Goal: Task Accomplishment & Management: Manage account settings

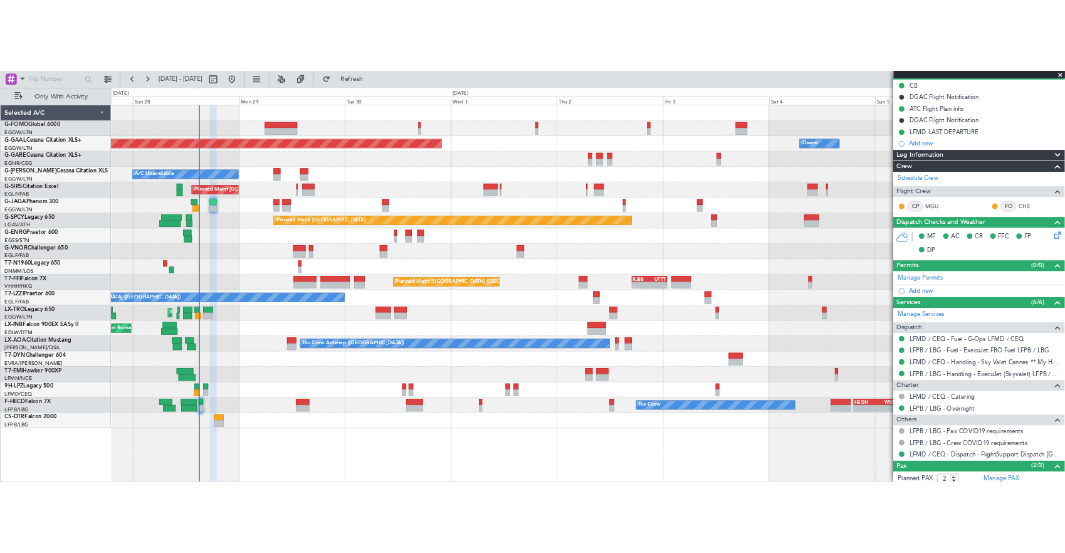
scroll to position [125, 0]
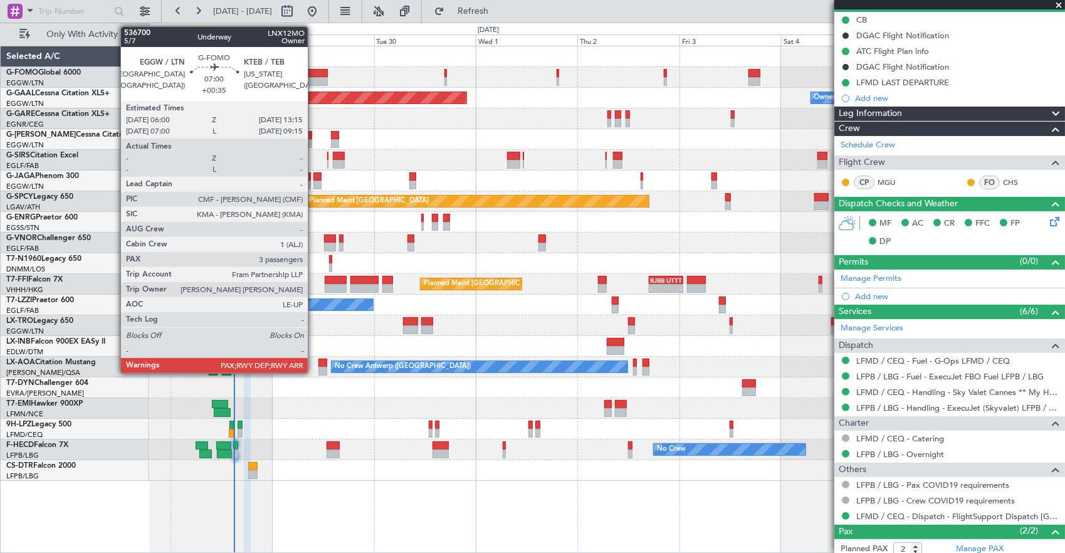
click at [314, 73] on div at bounding box center [312, 73] width 31 height 9
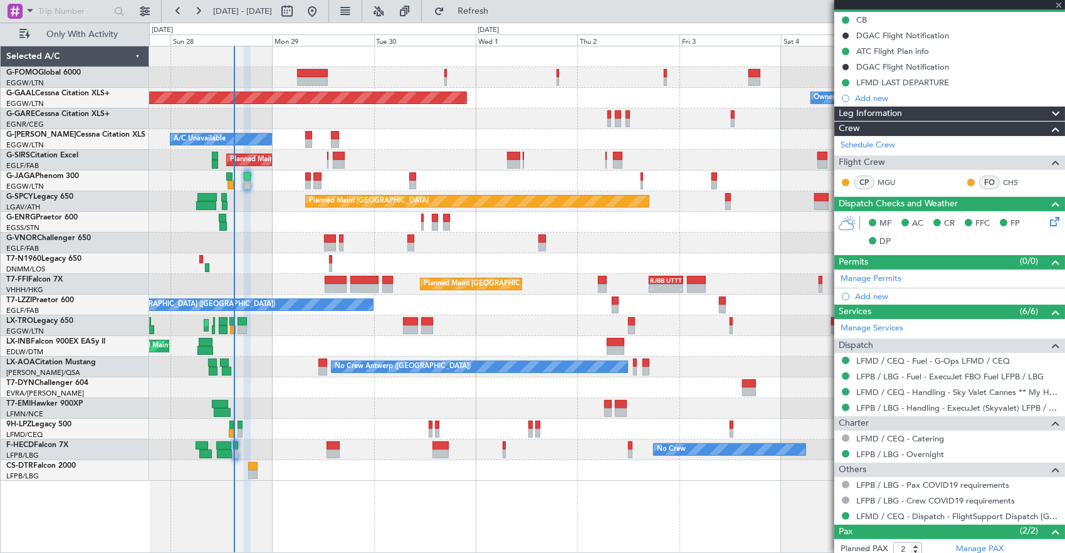
type input "+00:35"
type input "3"
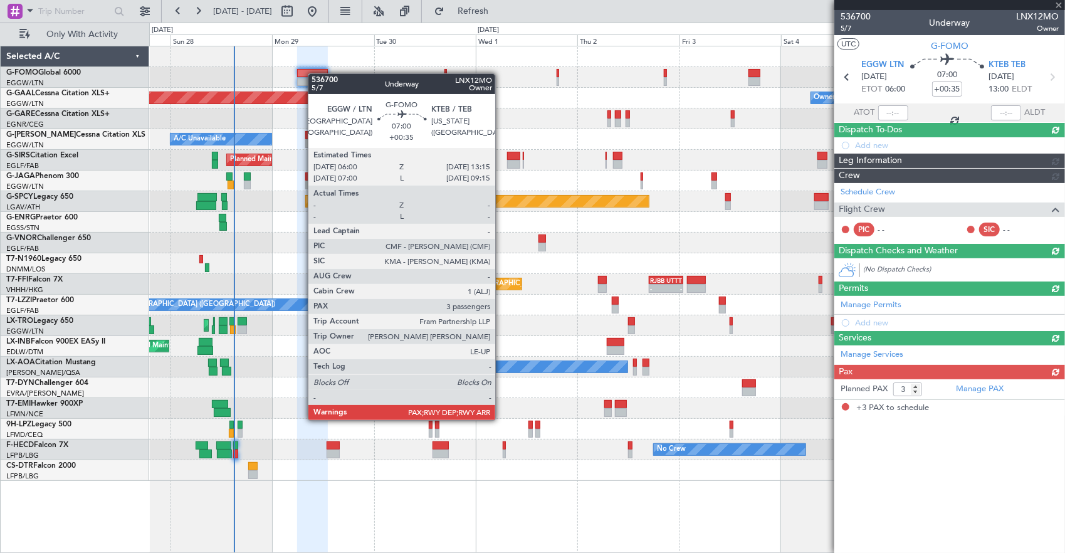
scroll to position [0, 0]
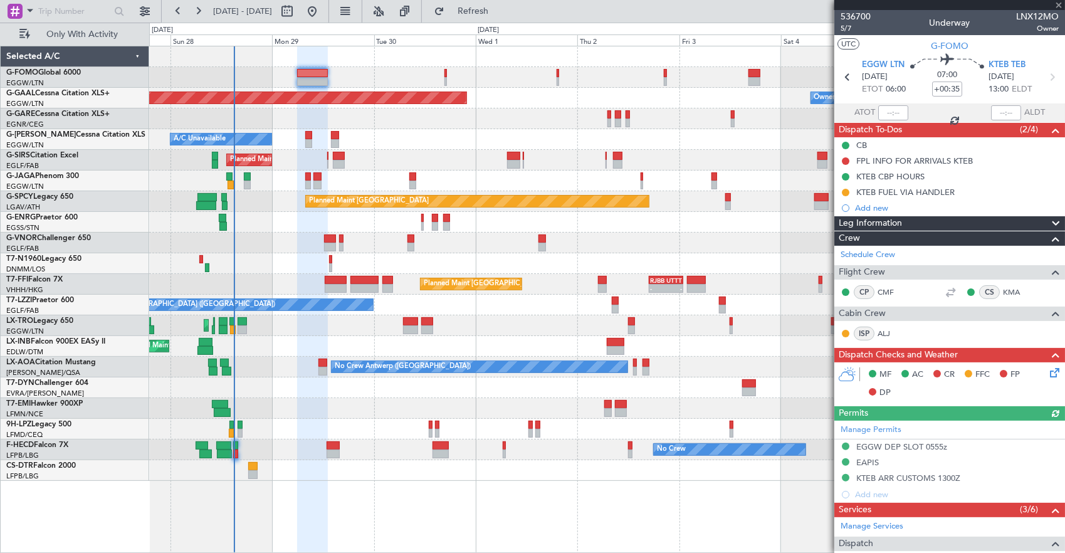
click at [216, 127] on div at bounding box center [606, 118] width 915 height 21
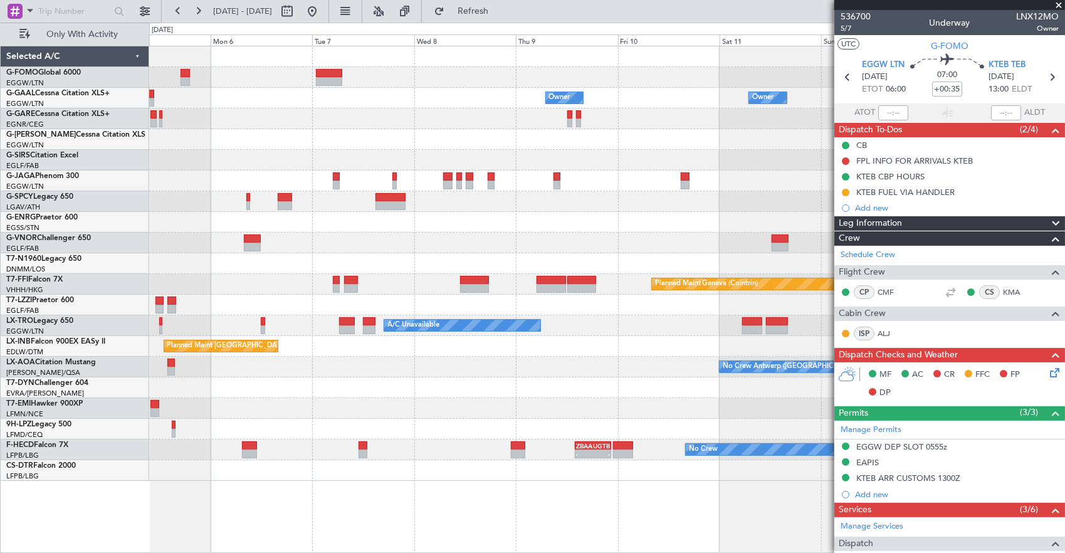
click at [406, 144] on div at bounding box center [606, 139] width 915 height 21
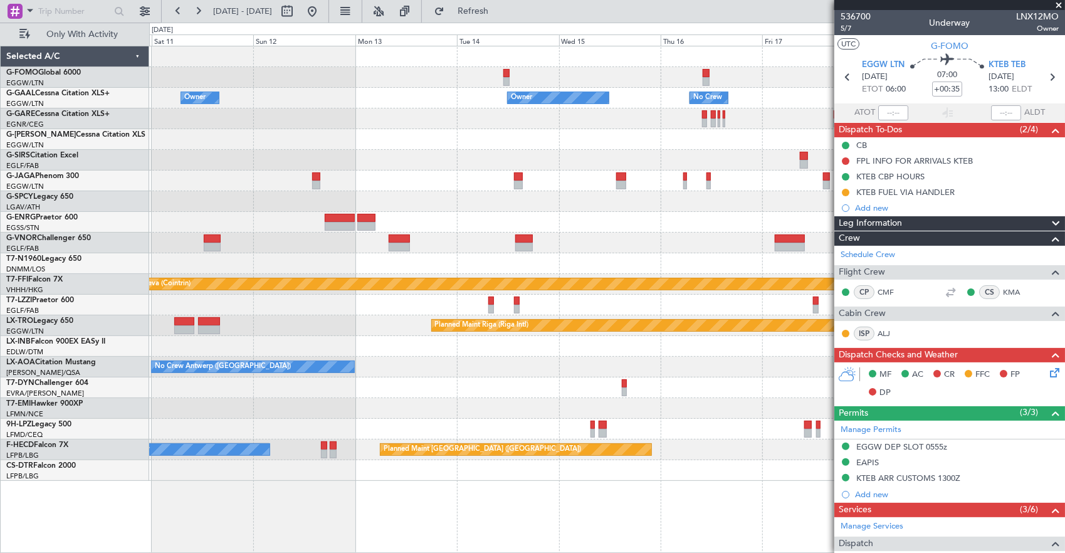
click at [160, 100] on div "Owner Owner Owner No Crew Owner Owner" at bounding box center [606, 98] width 915 height 21
click at [158, 114] on div "Owner Owner Owner No Crew Owner Owner Planned Maint [GEOGRAPHIC_DATA] ([GEOGRAP…" at bounding box center [606, 263] width 915 height 434
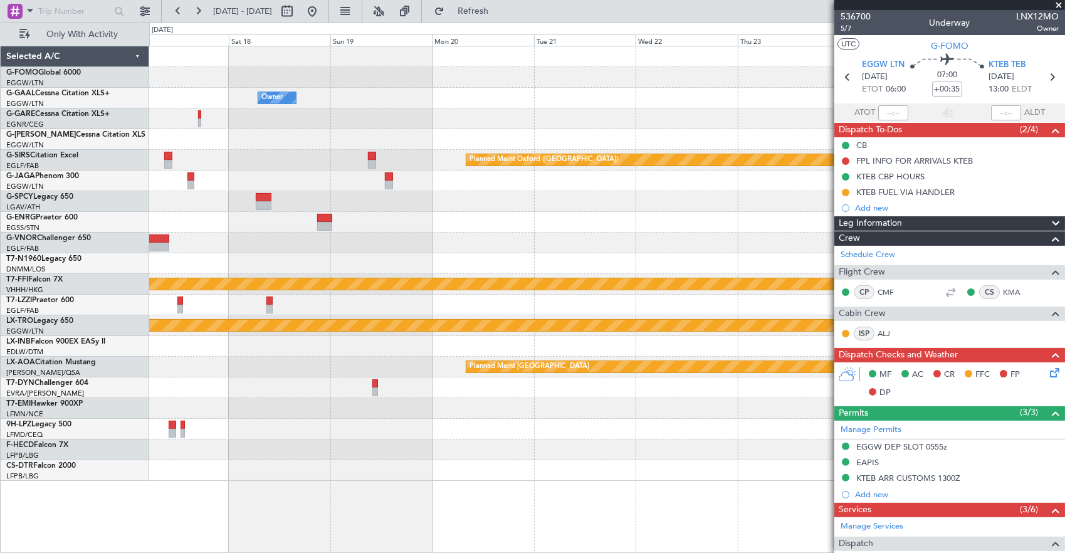
click at [142, 127] on div "Owner No Crew Owner Owner Planned Maint [GEOGRAPHIC_DATA] ([GEOGRAPHIC_DATA]) P…" at bounding box center [532, 288] width 1065 height 530
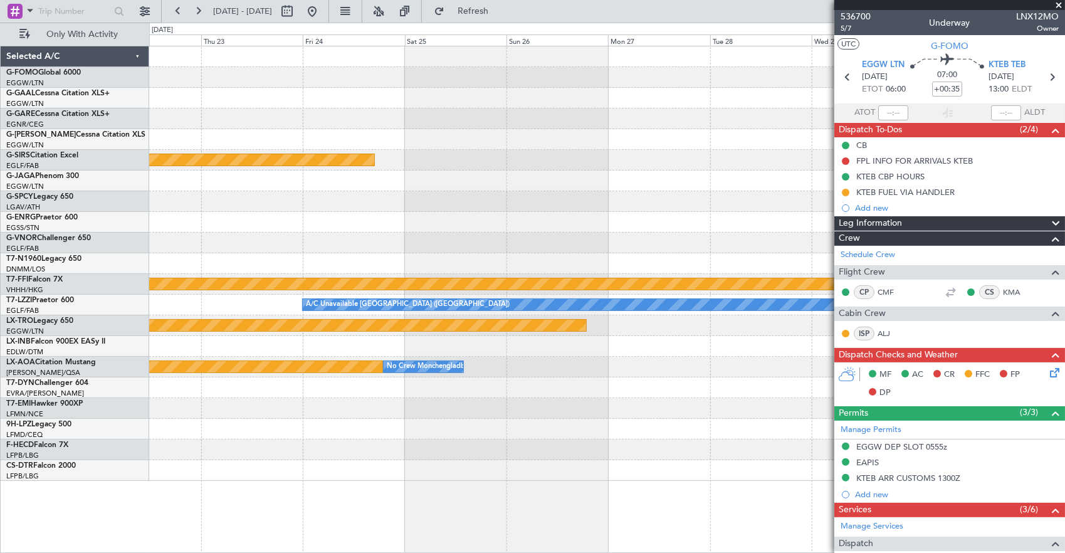
click at [160, 118] on div at bounding box center [606, 118] width 915 height 21
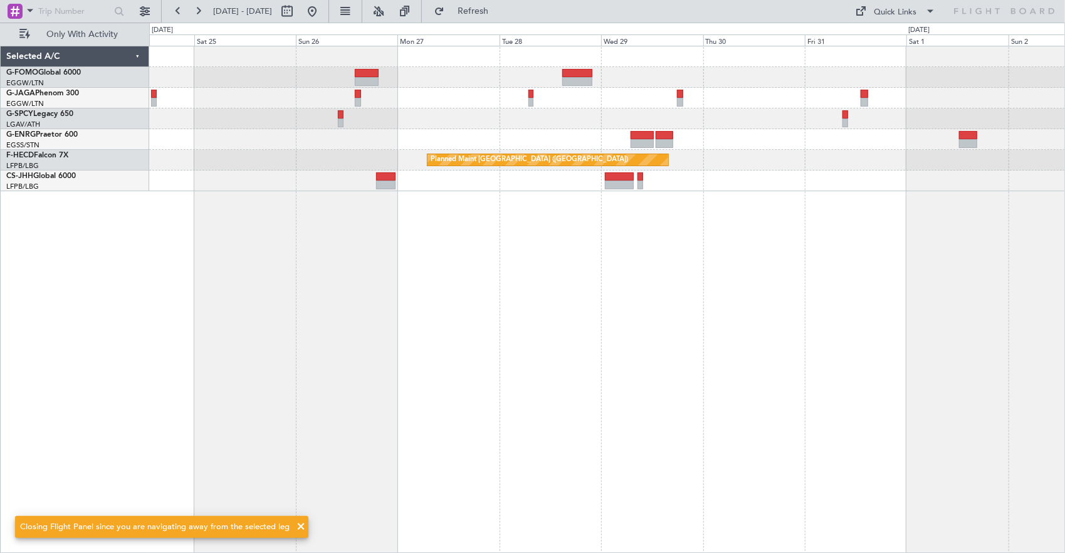
click at [441, 110] on div "Planned Maint [GEOGRAPHIC_DATA] ([GEOGRAPHIC_DATA])" at bounding box center [606, 118] width 915 height 145
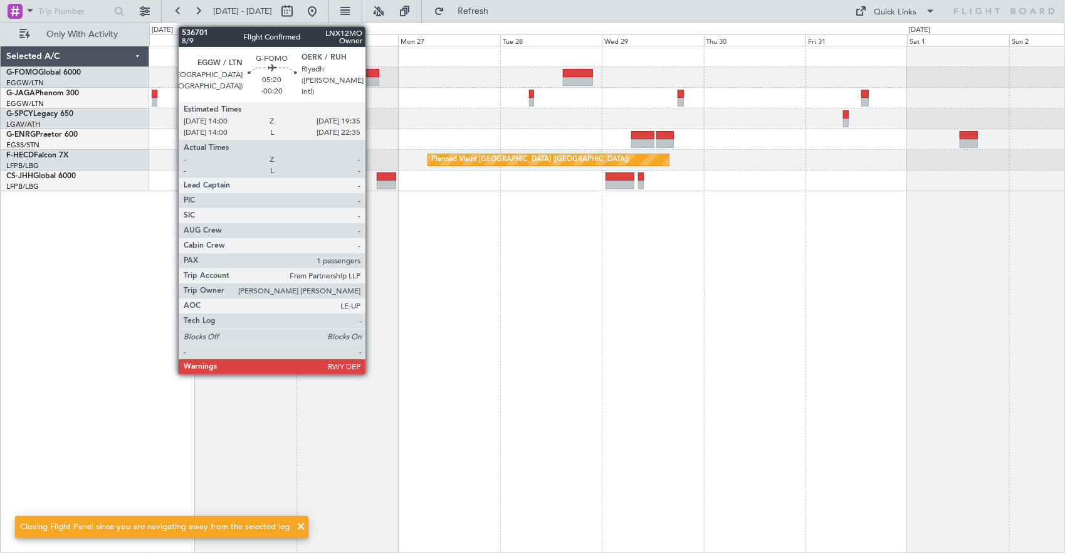
click at [372, 73] on div at bounding box center [367, 73] width 24 height 9
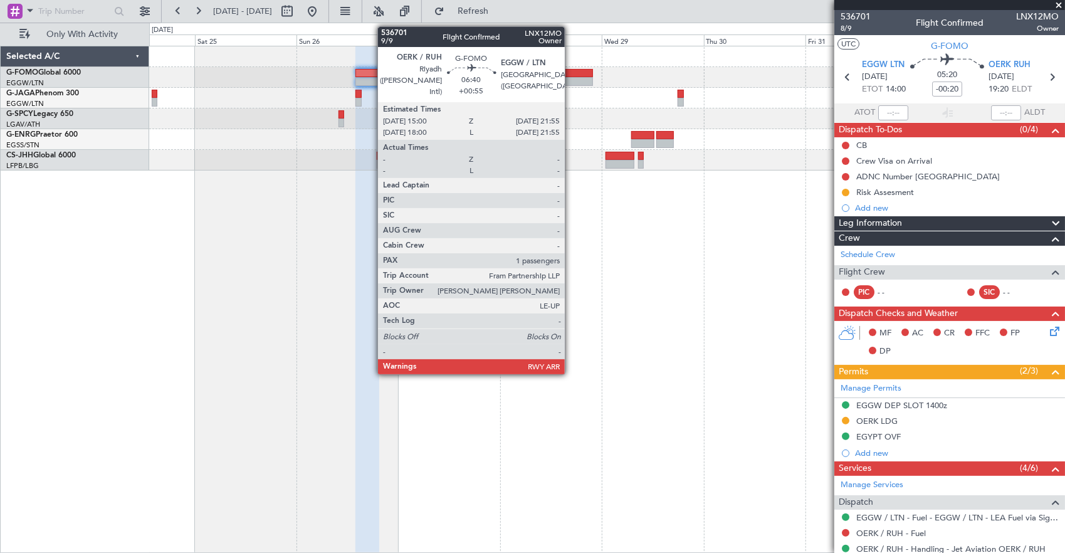
click at [571, 79] on div at bounding box center [577, 81] width 29 height 9
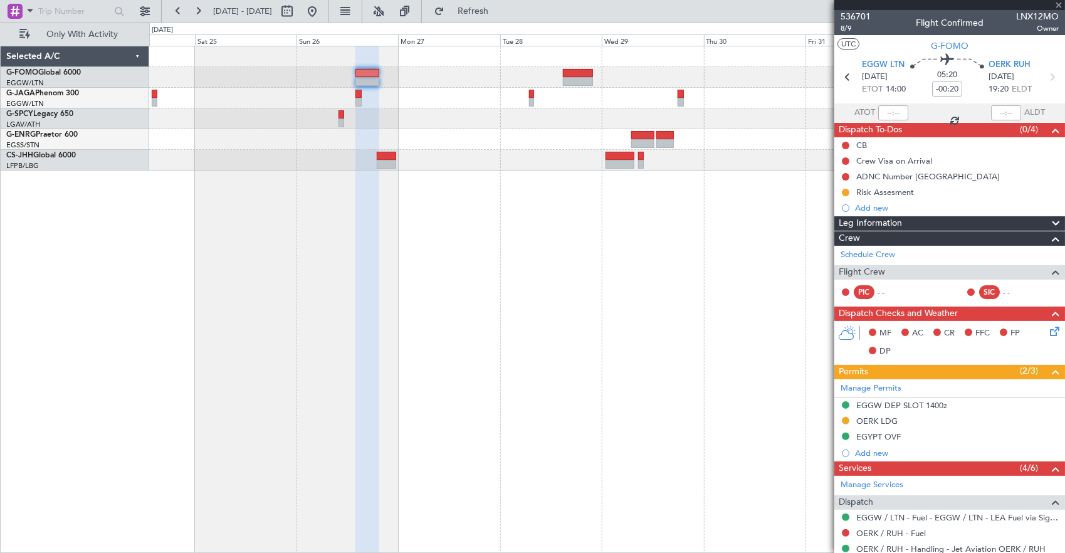
type input "+00:55"
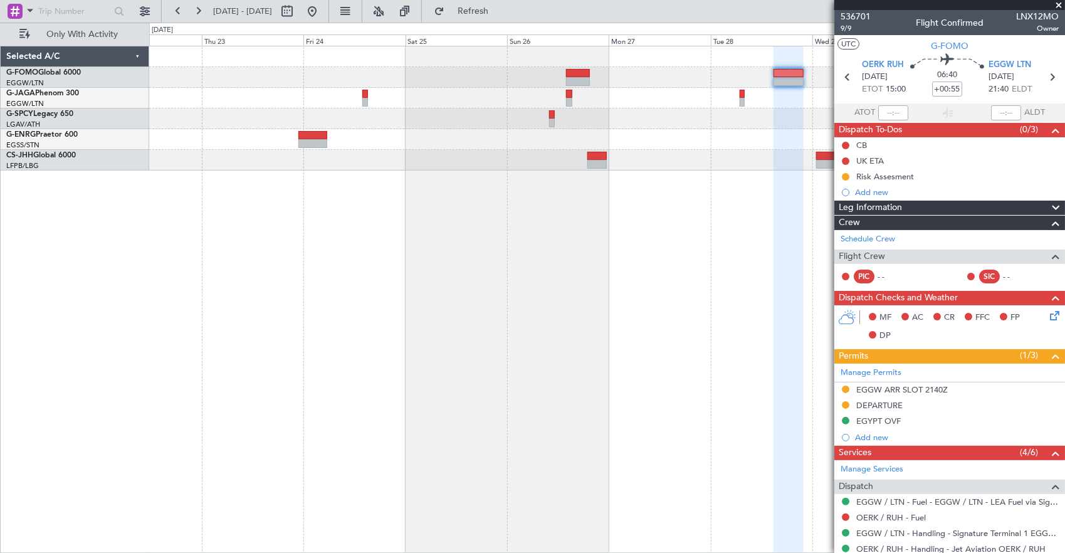
click at [528, 76] on div at bounding box center [606, 77] width 915 height 21
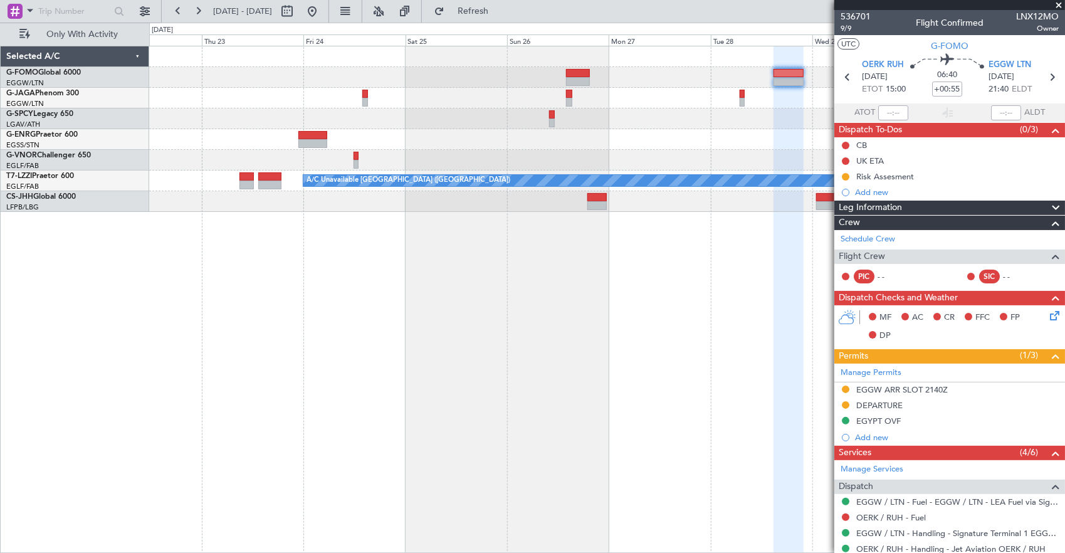
click at [885, 97] on fb-app "[DATE] - [DATE] Refresh Quick Links Only With Activity A/C Unavailable [GEOGRAP…" at bounding box center [532, 280] width 1065 height 543
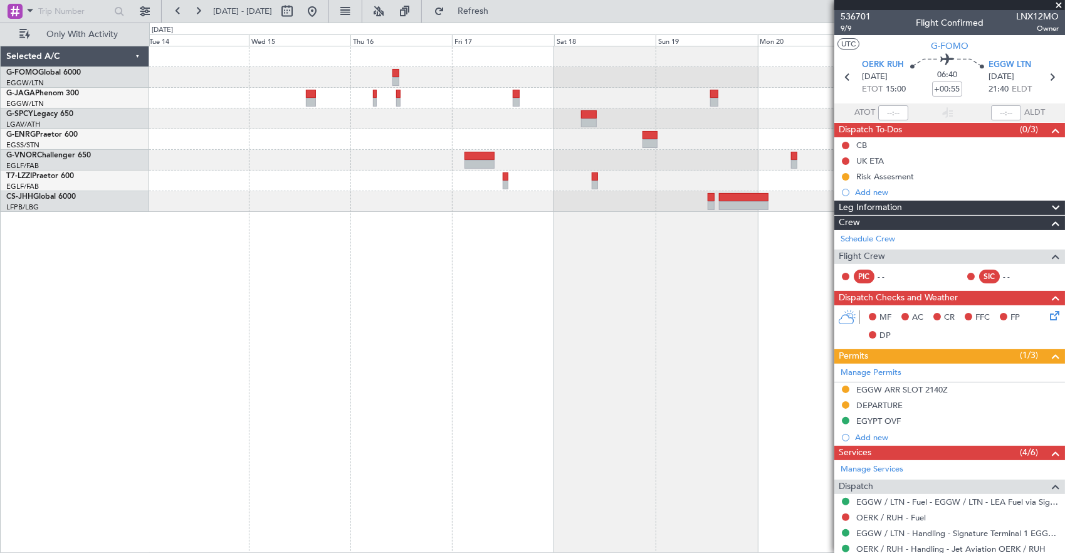
click at [921, 102] on fb-app "[DATE] - [DATE] Refresh Quick Links Only With Activity A/C Unavailable [GEOGRAP…" at bounding box center [532, 280] width 1065 height 543
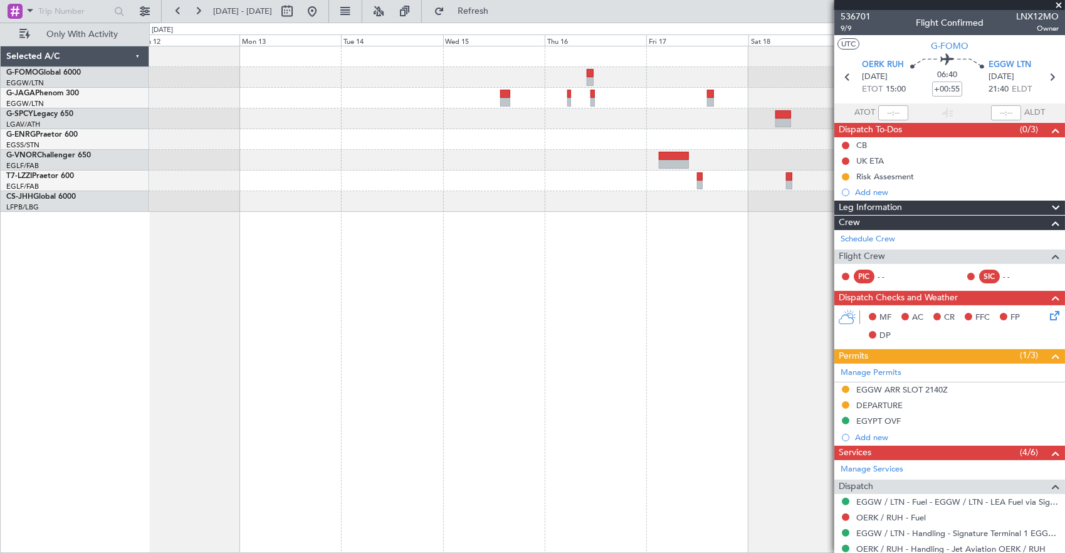
click at [911, 127] on fb-app "[DATE] - [DATE] Refresh Quick Links Only With Activity Selected A/C G-FOMO Glob…" at bounding box center [532, 280] width 1065 height 543
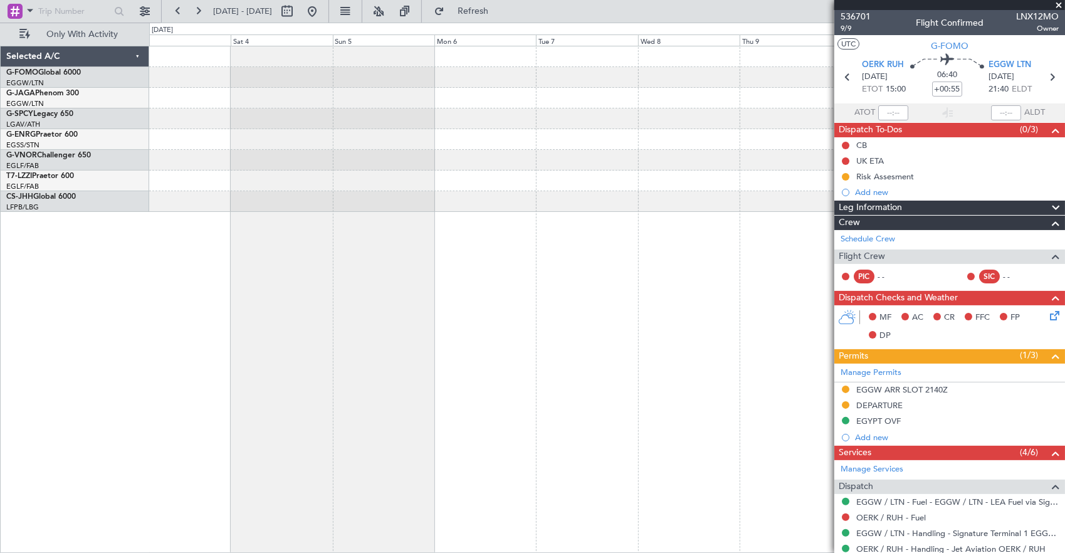
click at [852, 165] on fb-app "[DATE] - [DATE] Refresh Quick Links Only With Activity Planned Maint [GEOGRAPHI…" at bounding box center [532, 280] width 1065 height 543
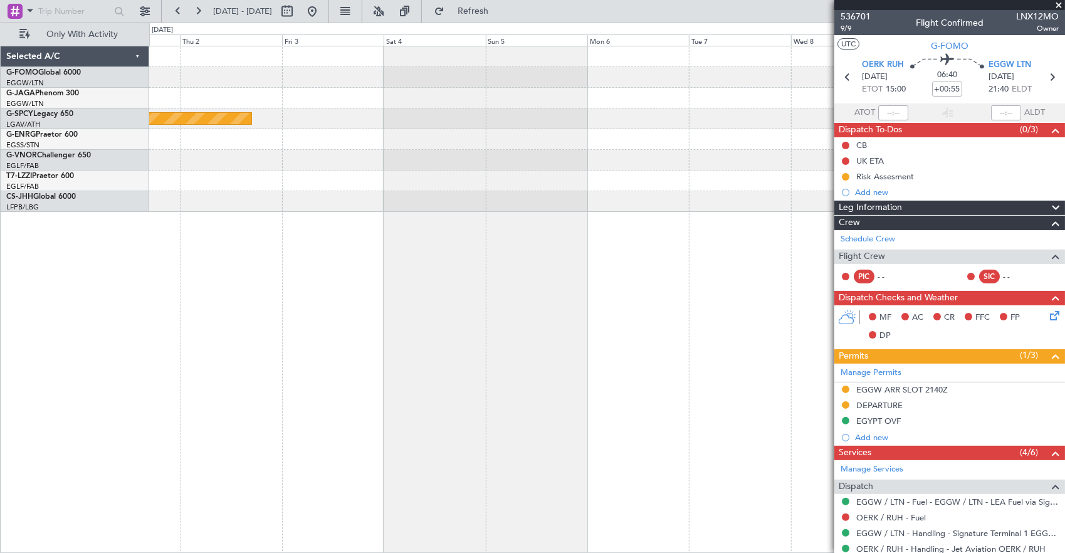
click at [776, 185] on div at bounding box center [606, 180] width 915 height 21
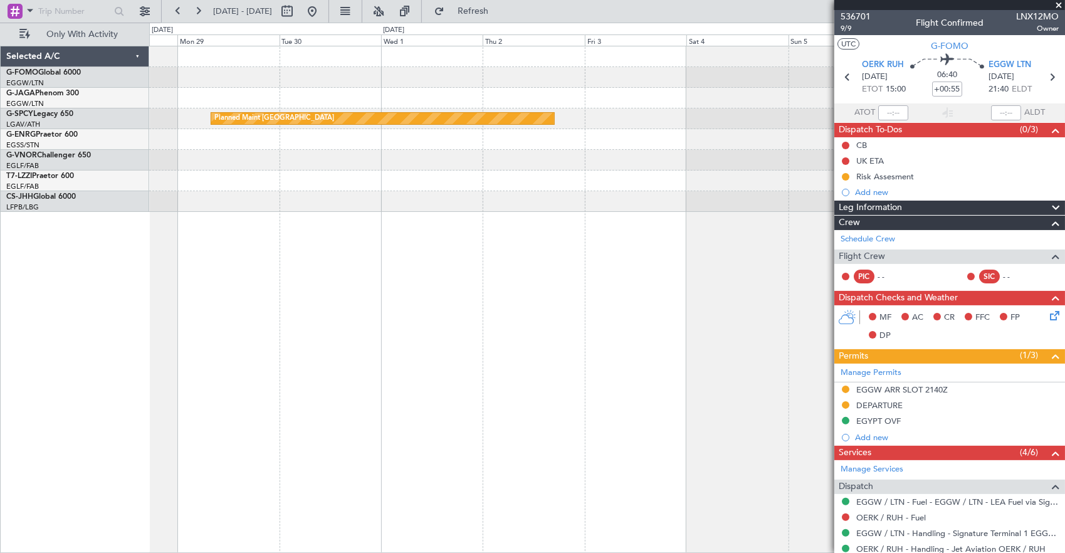
click at [237, 187] on div "Planned Maint [GEOGRAPHIC_DATA] Unplanned Maint [GEOGRAPHIC_DATA] ([GEOGRAPHIC_…" at bounding box center [606, 128] width 915 height 165
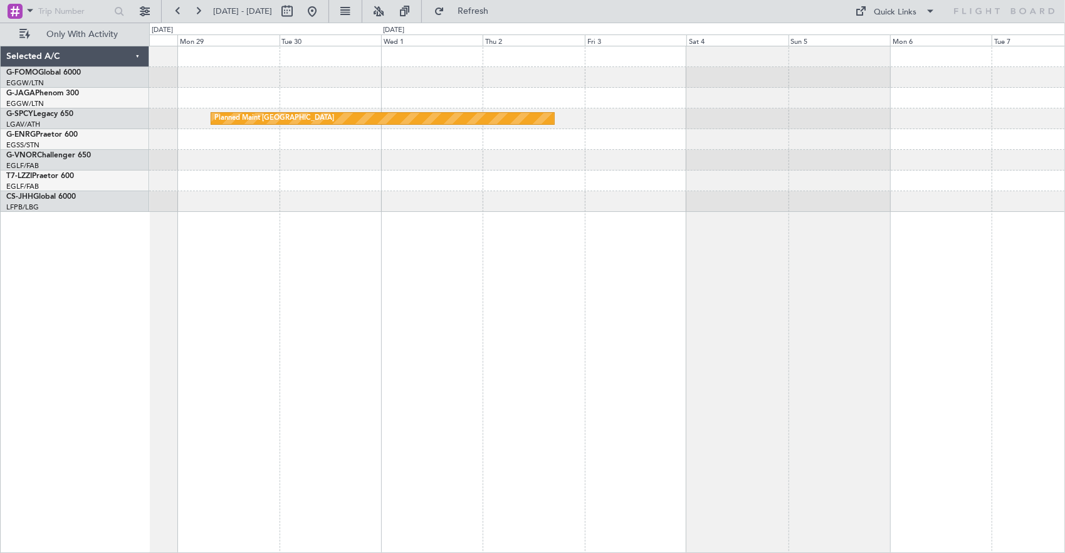
click at [462, 227] on div "Planned Maint [GEOGRAPHIC_DATA] Unplanned Maint [GEOGRAPHIC_DATA] ([GEOGRAPHIC_…" at bounding box center [607, 300] width 916 height 508
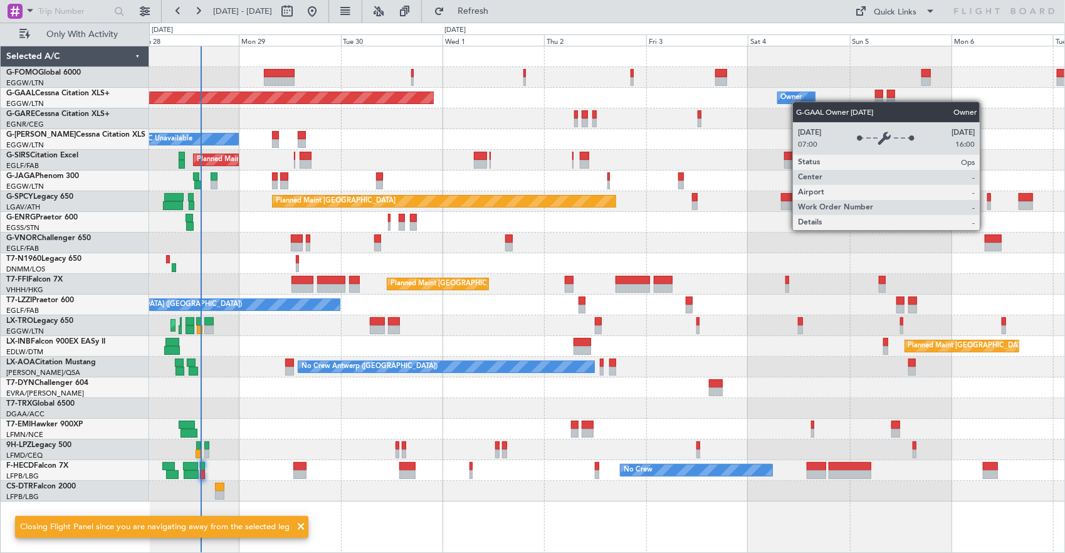
click at [798, 102] on div "Owner" at bounding box center [791, 97] width 21 height 19
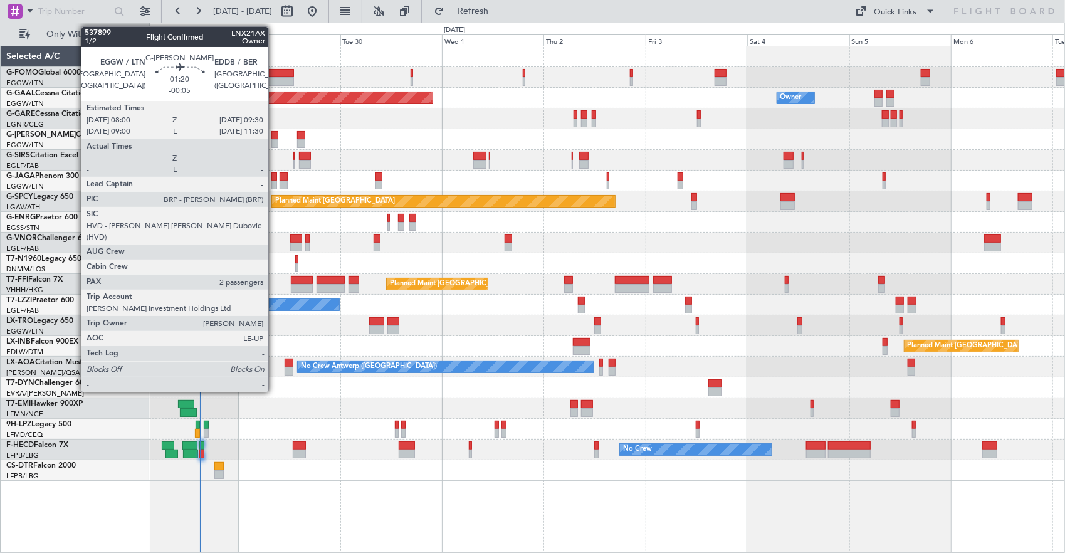
click at [274, 134] on div at bounding box center [274, 135] width 7 height 9
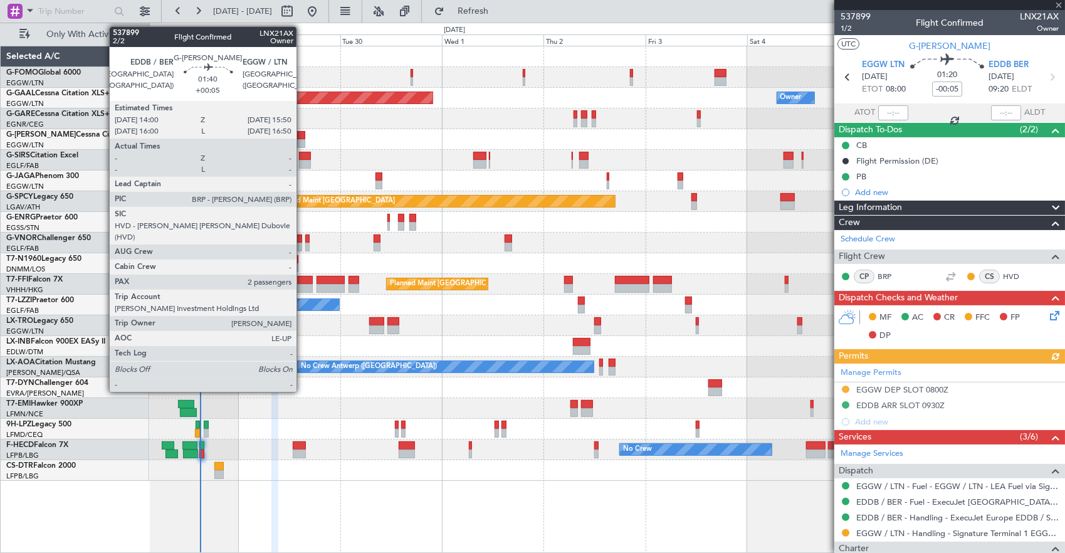
click at [303, 135] on div at bounding box center [301, 135] width 8 height 9
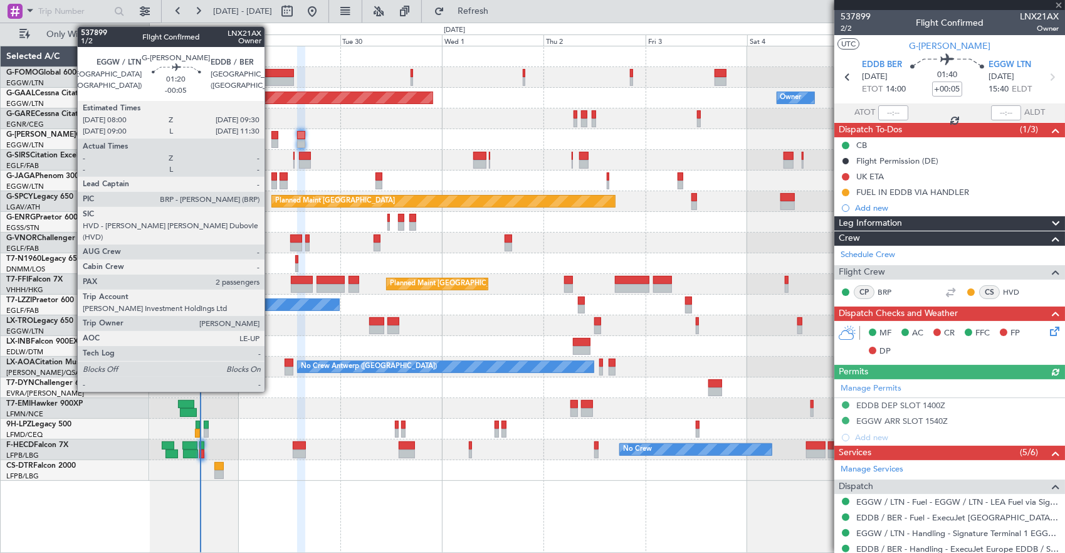
click at [271, 139] on div at bounding box center [274, 143] width 7 height 9
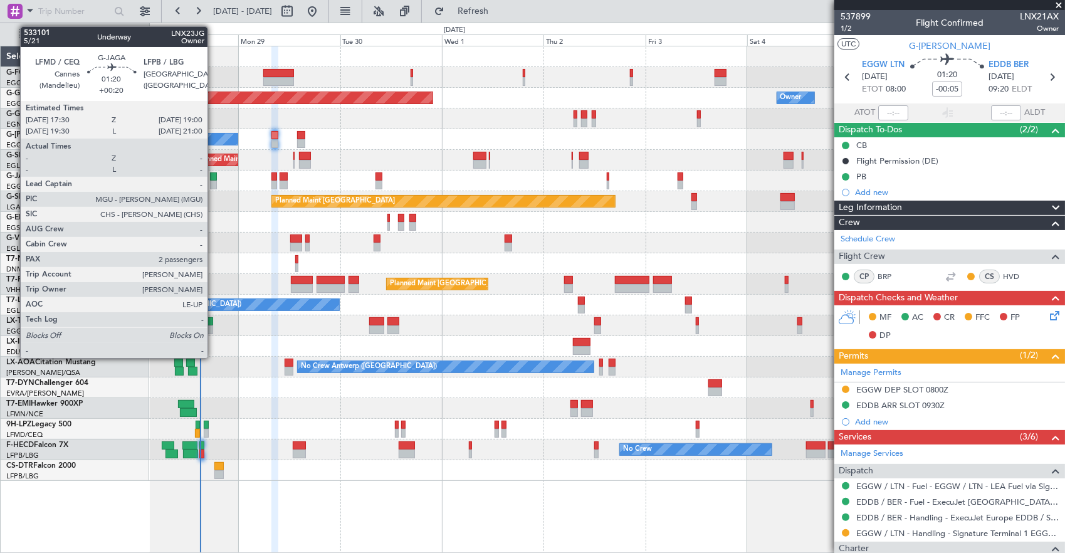
click at [214, 175] on div at bounding box center [213, 176] width 7 height 9
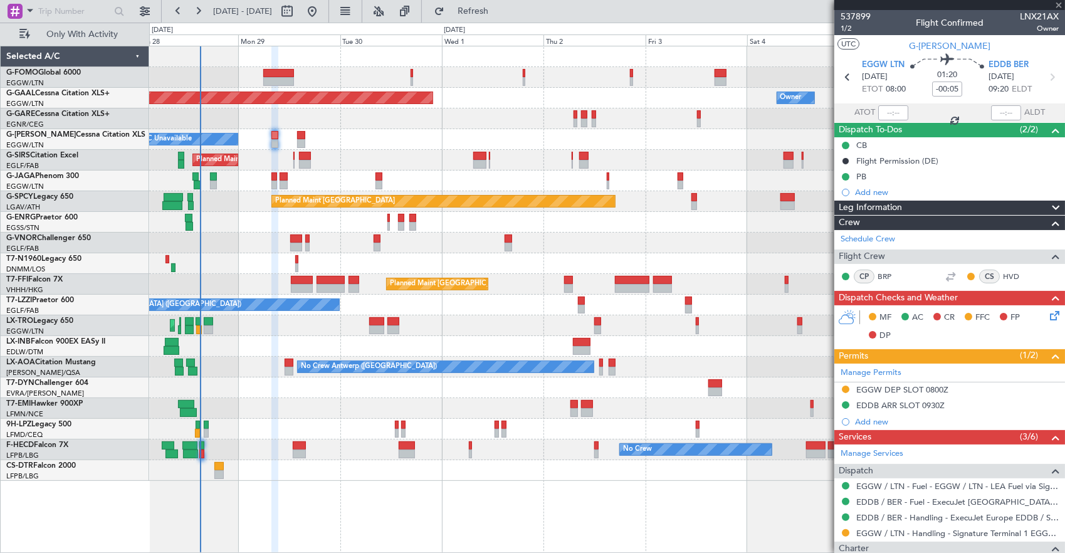
type input "+00:20"
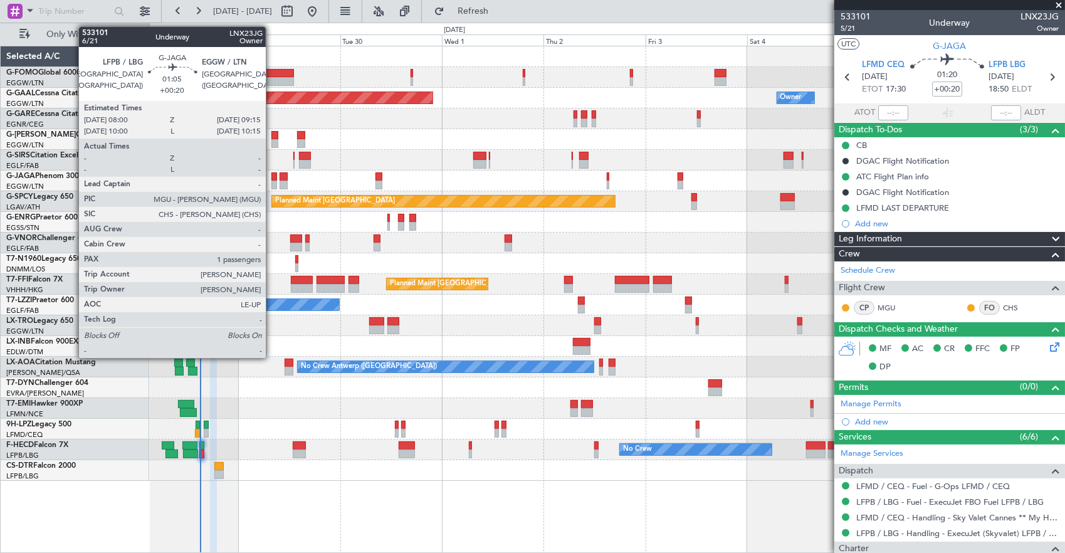
click at [272, 179] on div at bounding box center [274, 176] width 6 height 9
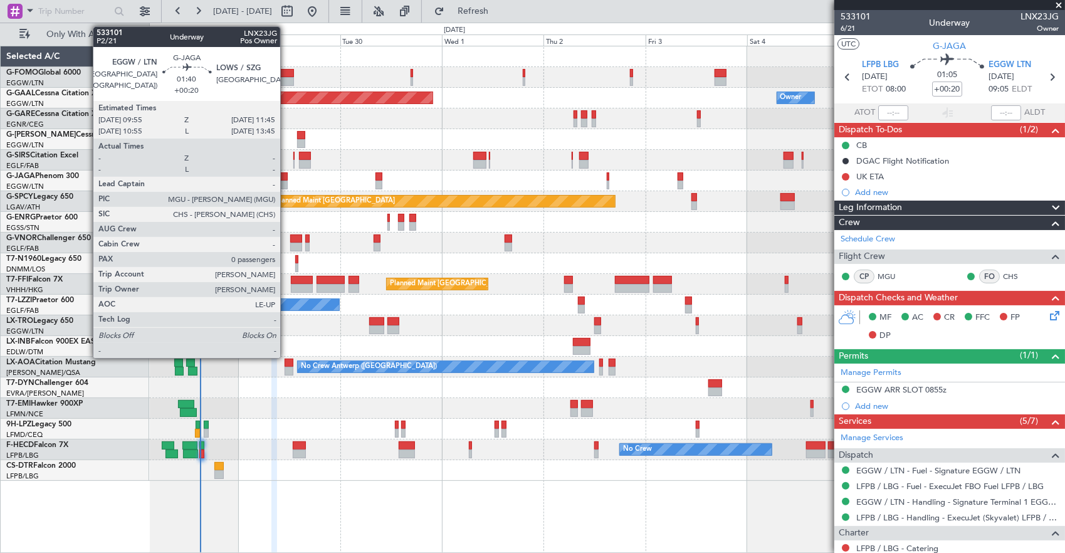
click at [286, 179] on div at bounding box center [283, 176] width 8 height 9
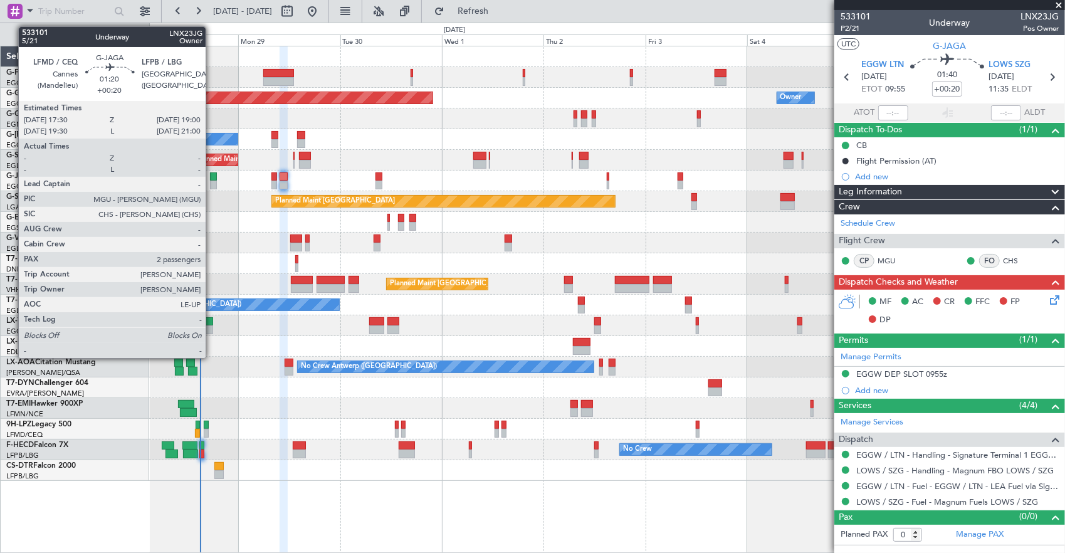
click at [212, 177] on div at bounding box center [213, 176] width 7 height 9
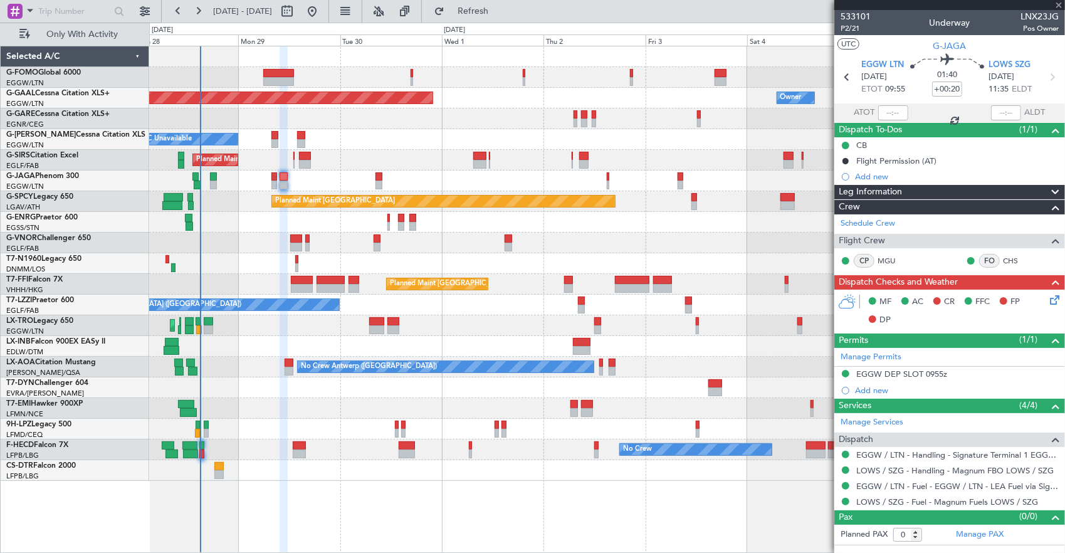
type input "2"
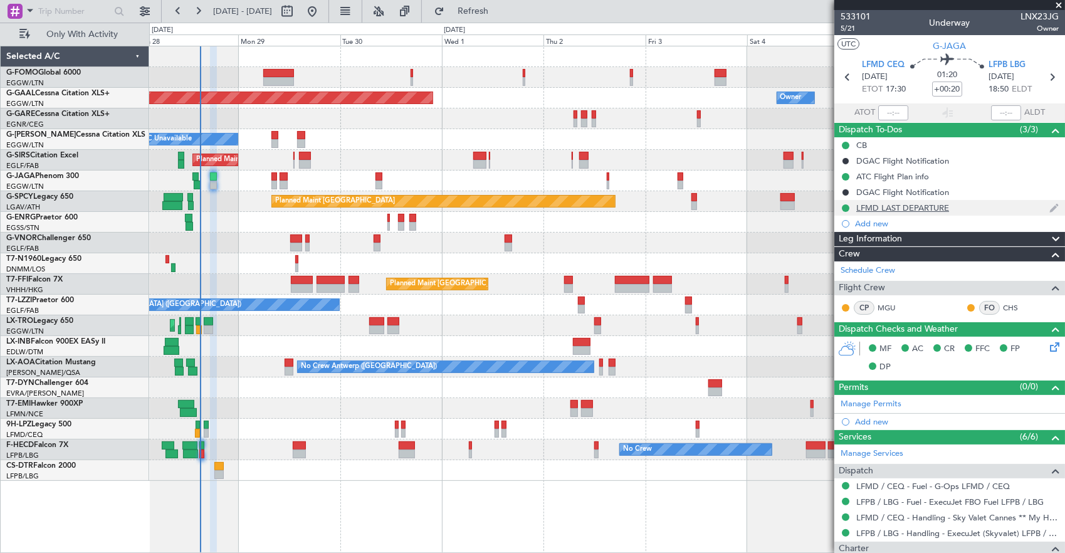
click at [986, 207] on div "LFMD LAST DEPARTURE" at bounding box center [949, 208] width 231 height 16
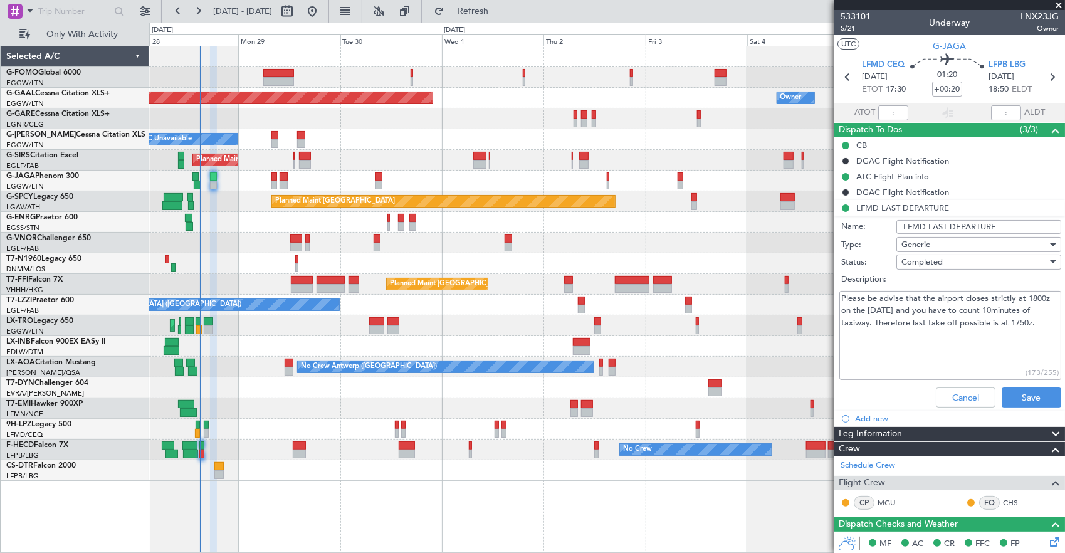
drag, startPoint x: 918, startPoint y: 335, endPoint x: 850, endPoint y: 330, distance: 68.4
click at [850, 330] on textarea "Please be advise that the airport closes strictly at 1800z on the [DATE] and yo…" at bounding box center [950, 336] width 222 height 90
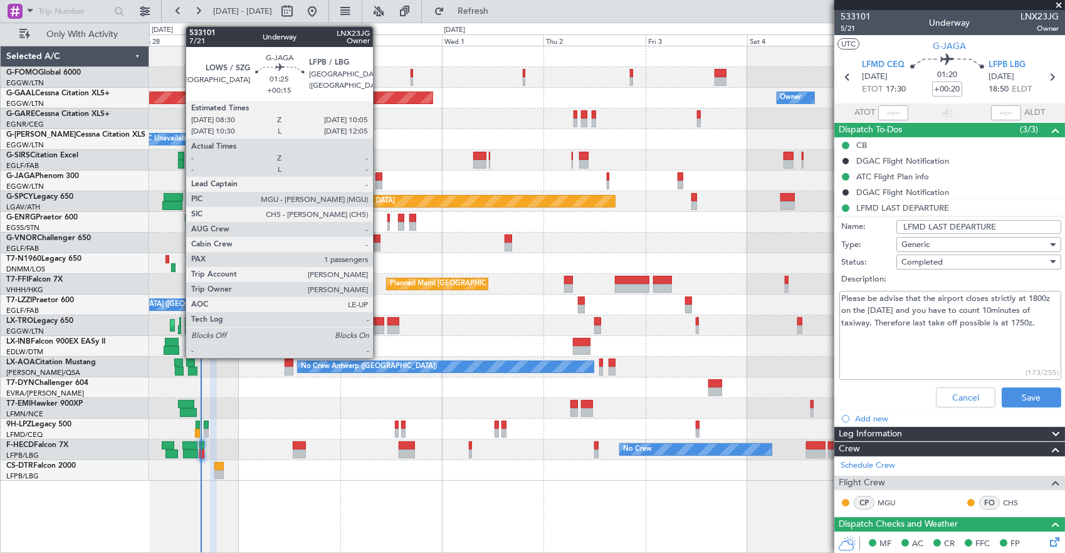
click at [379, 174] on div at bounding box center [378, 176] width 7 height 9
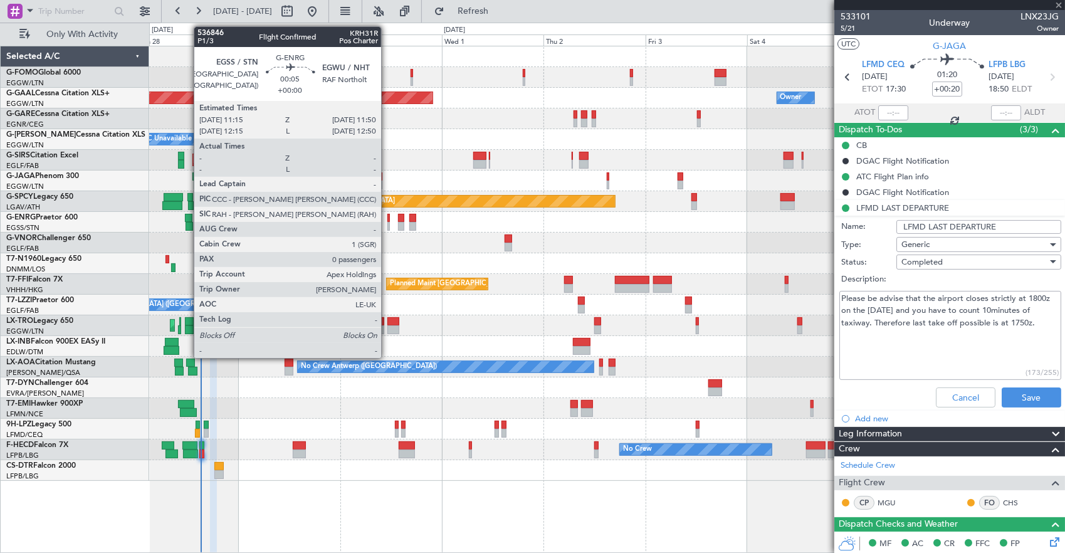
type input "+00:15"
type input "1"
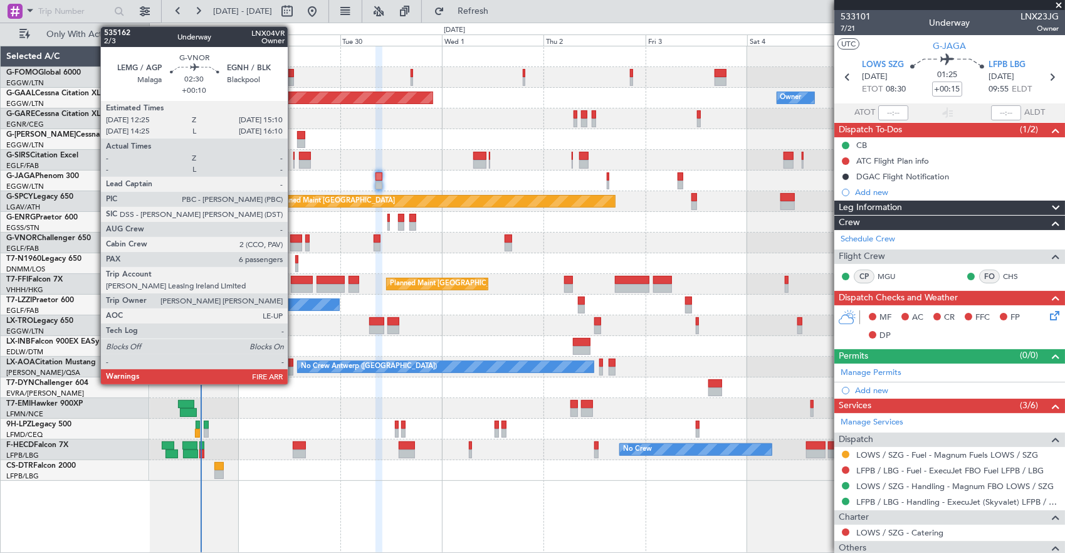
click at [294, 243] on div at bounding box center [296, 246] width 12 height 9
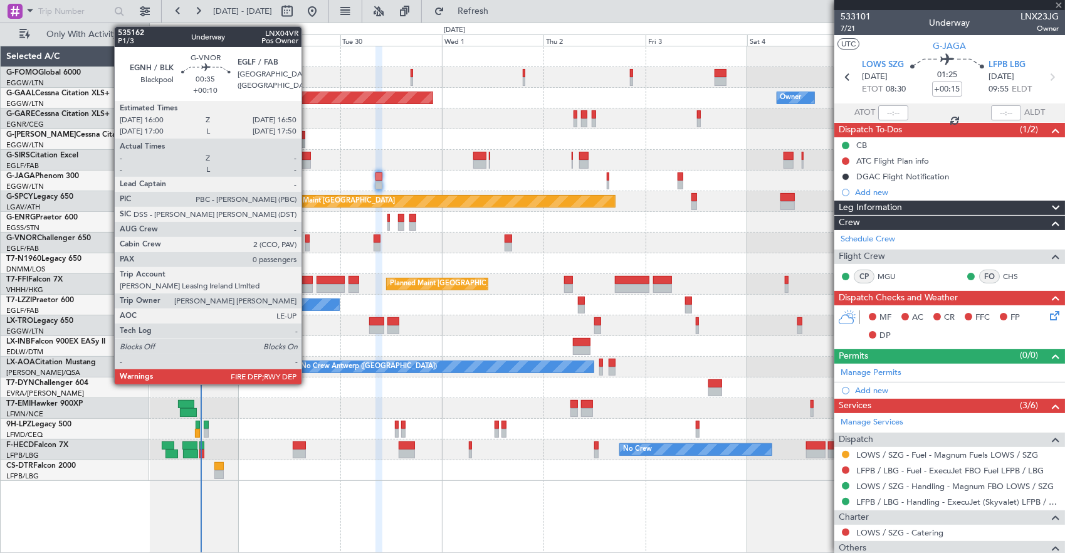
type input "+00:10"
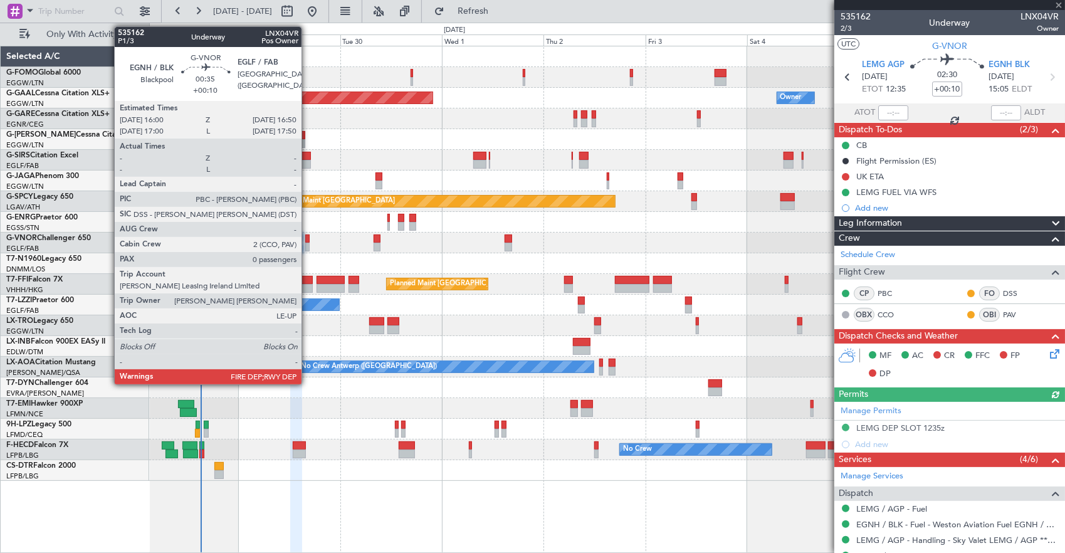
click at [308, 242] on div at bounding box center [307, 246] width 4 height 9
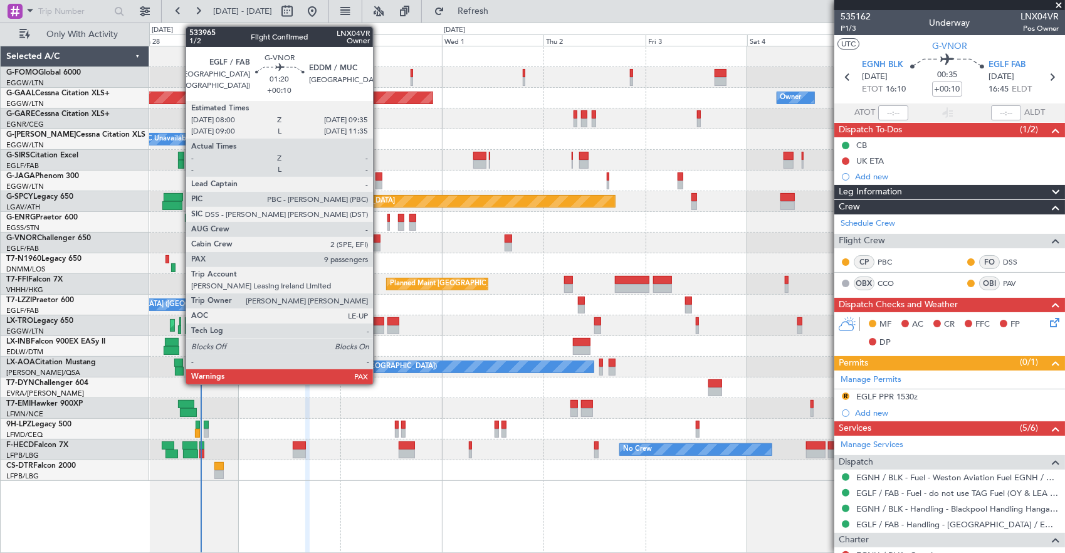
click at [379, 243] on div at bounding box center [376, 246] width 7 height 9
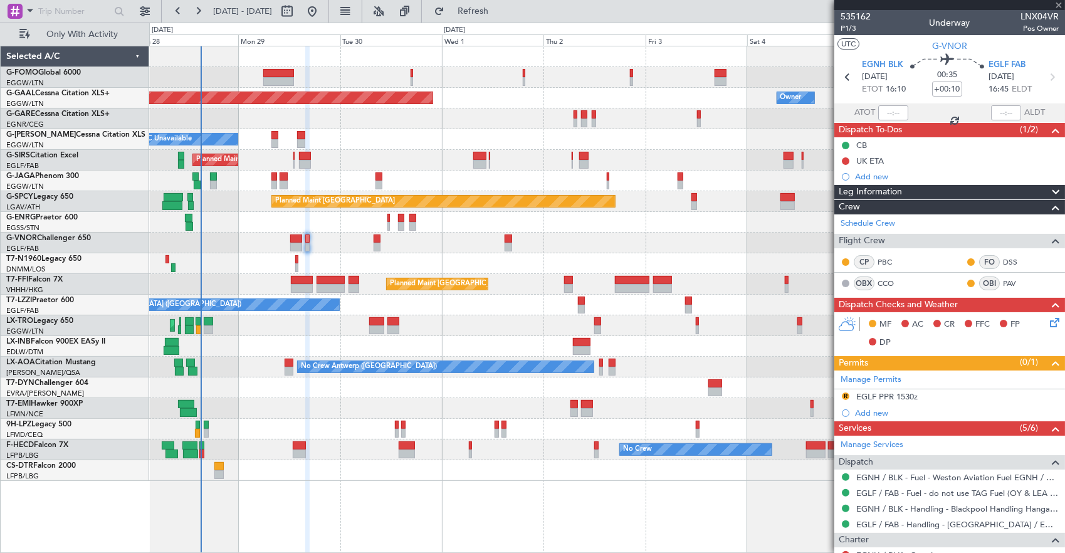
type input "10"
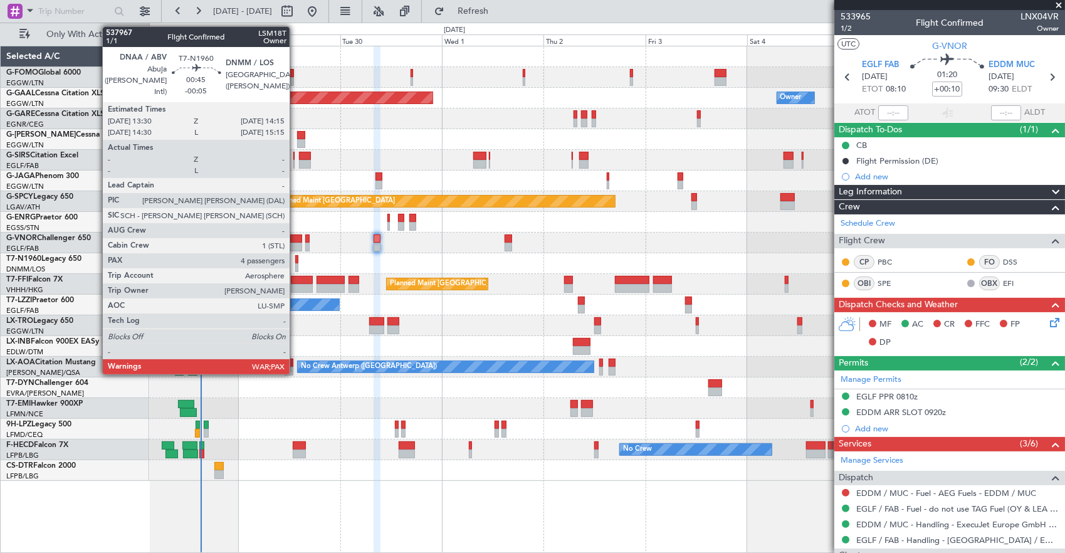
click at [296, 262] on div at bounding box center [297, 259] width 4 height 9
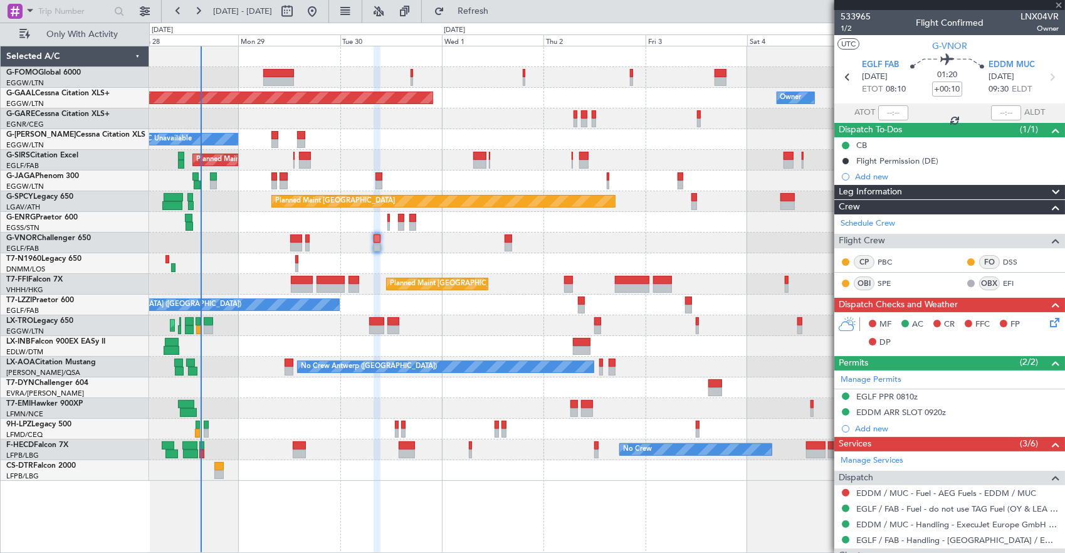
type input "-00:05"
type input "4"
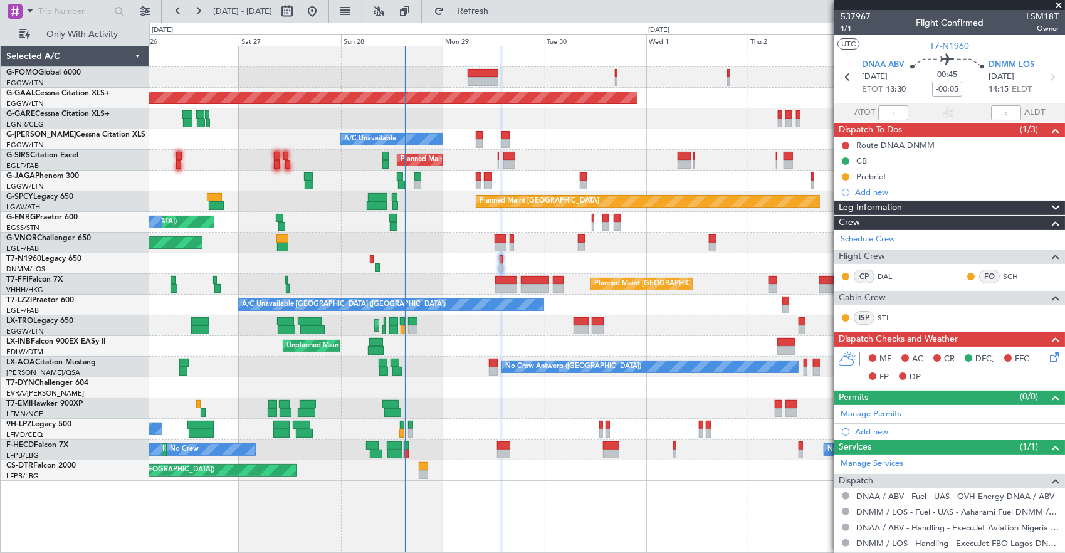
click at [361, 286] on div "Planned Maint [GEOGRAPHIC_DATA] ([GEOGRAPHIC_DATA])" at bounding box center [606, 284] width 915 height 21
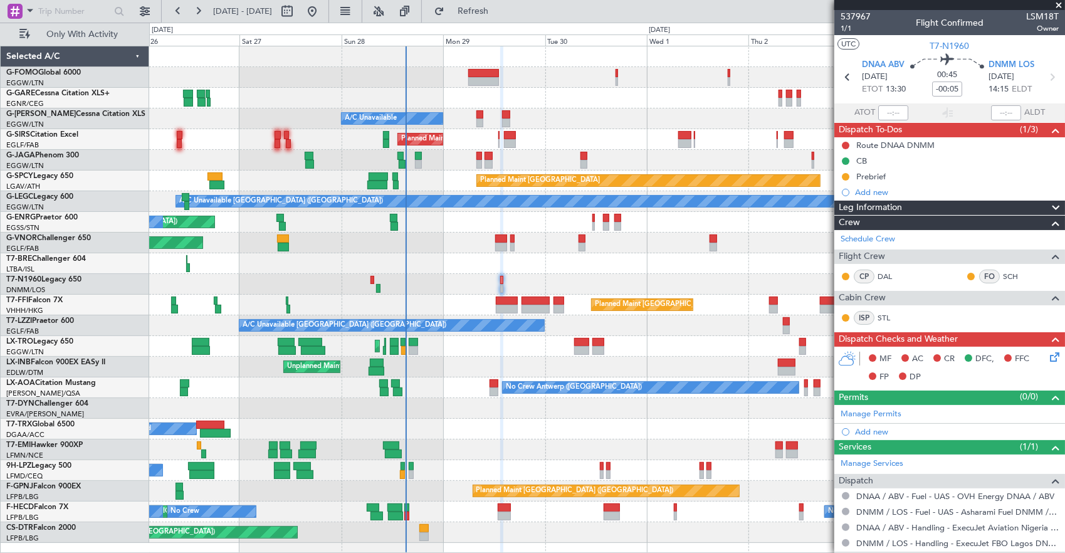
click at [368, 260] on div at bounding box center [606, 263] width 915 height 21
click at [371, 276] on div at bounding box center [372, 280] width 4 height 9
type input "08:21"
type input "09:18"
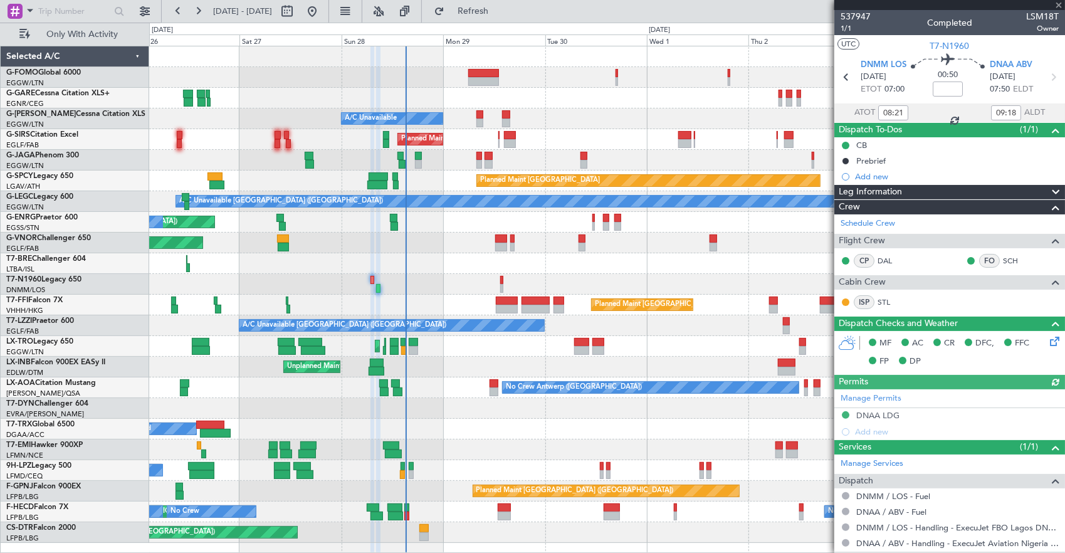
click at [957, 427] on div "Manage Permits DNAA LDG Add new" at bounding box center [949, 414] width 231 height 51
click at [951, 414] on div "Manage Permits DNAA LDG Add new" at bounding box center [949, 414] width 231 height 51
click at [926, 415] on div "Manage Permits DNAA LDG Add new" at bounding box center [949, 414] width 231 height 51
click at [920, 413] on div "Manage Permits DNAA LDG Add new" at bounding box center [949, 414] width 231 height 51
click at [919, 411] on div "Manage Permits DNAA LDG Add new" at bounding box center [949, 414] width 231 height 51
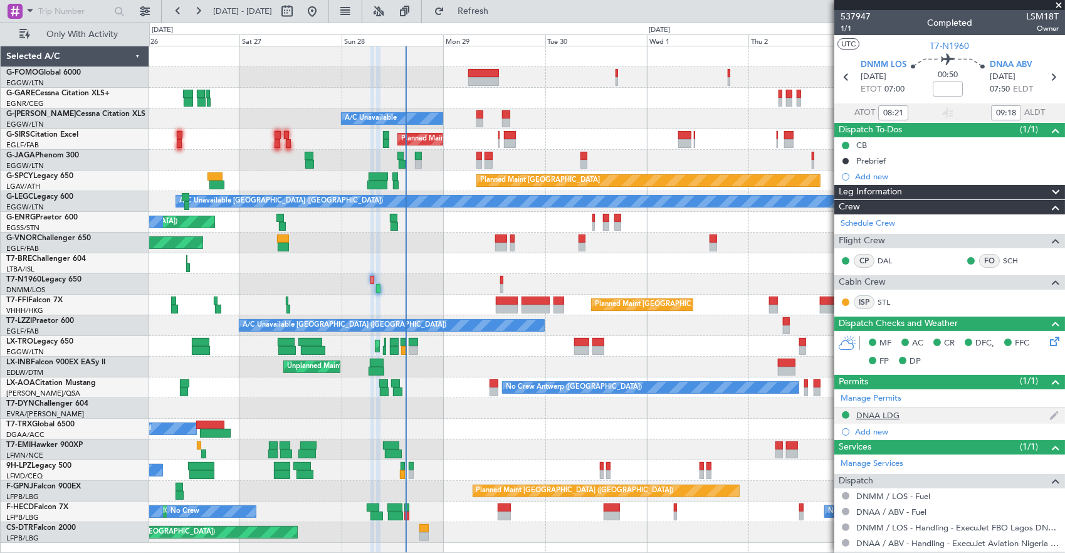
click at [908, 411] on div "DNAA LDG" at bounding box center [949, 416] width 231 height 16
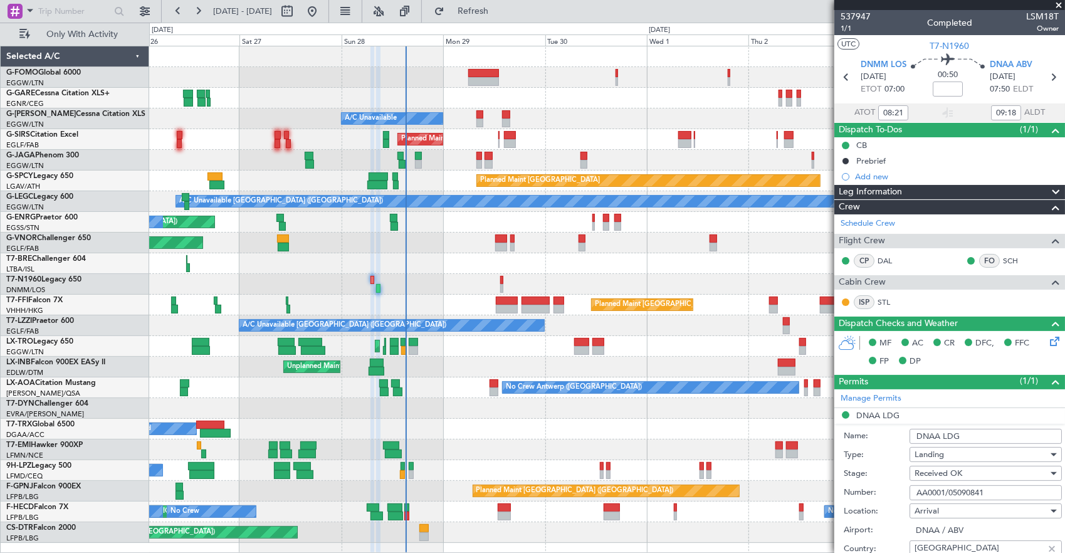
click at [991, 496] on input "AA0001/05090841" at bounding box center [985, 492] width 152 height 15
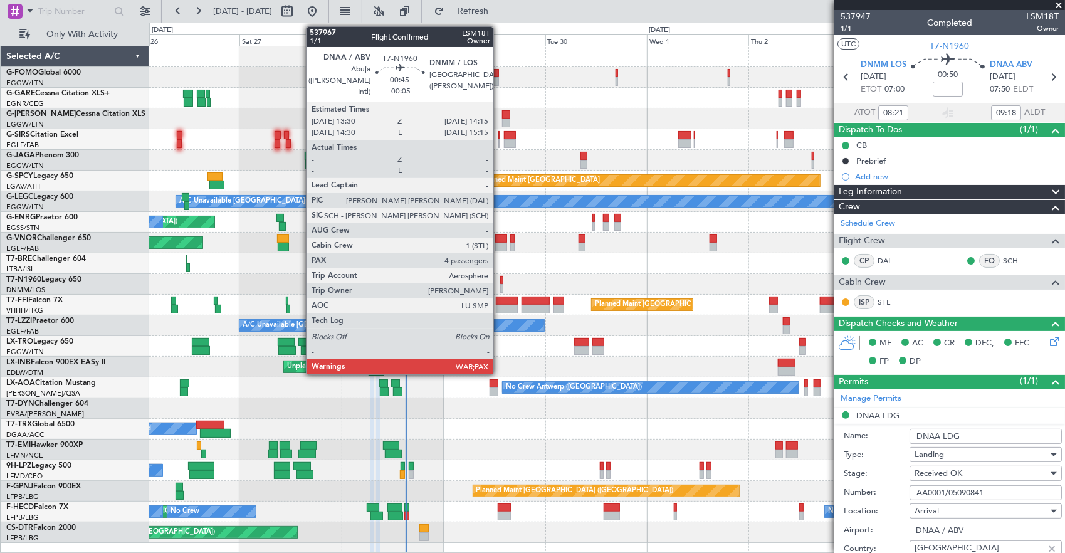
click at [500, 278] on div at bounding box center [502, 280] width 4 height 9
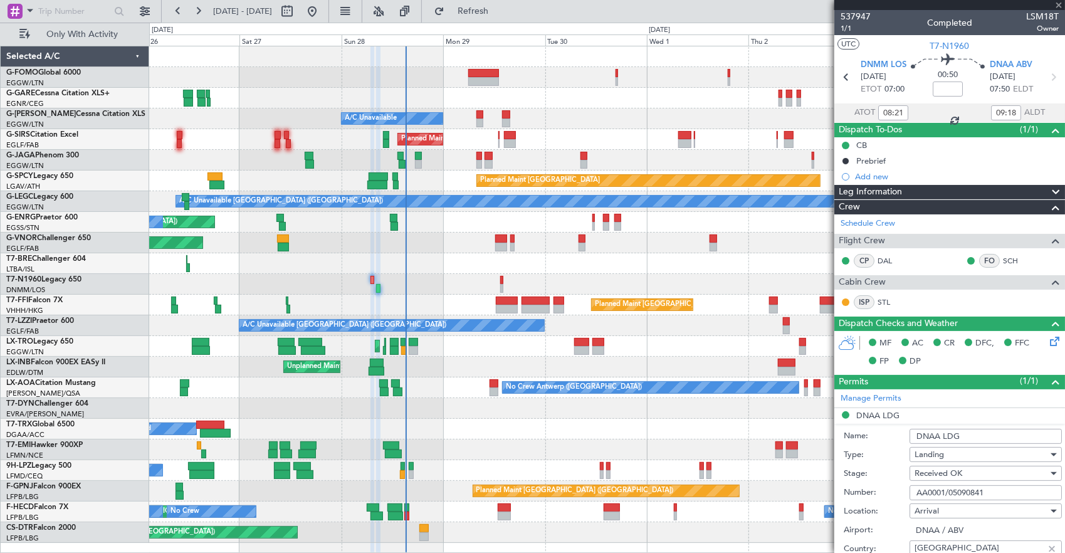
type input "-00:05"
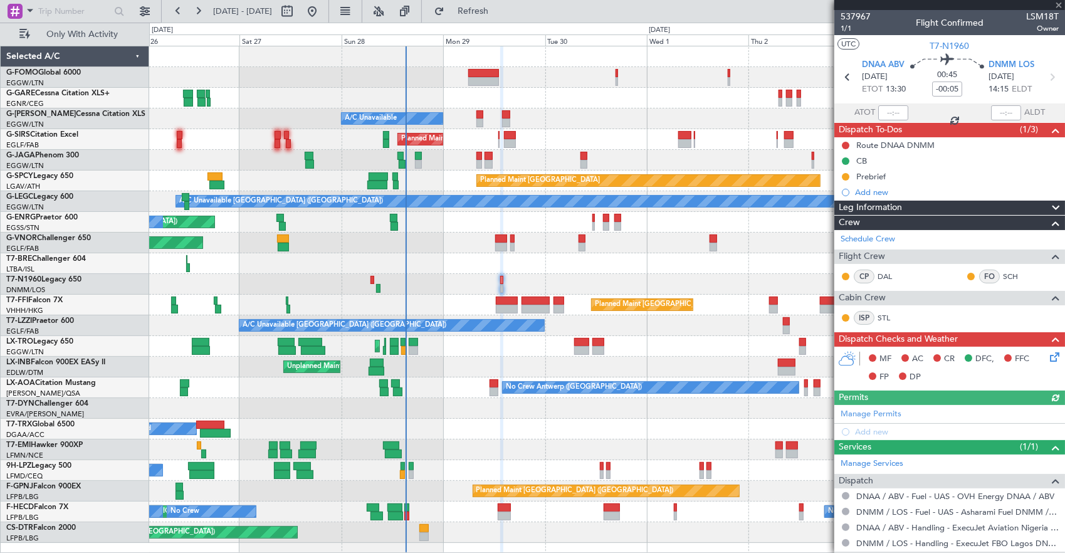
click at [890, 405] on div "Manage Permits Add new" at bounding box center [949, 422] width 231 height 35
click at [899, 411] on div "Manage Permits Add new" at bounding box center [949, 422] width 231 height 35
click at [876, 409] on div "Manage Permits Add new" at bounding box center [949, 422] width 231 height 35
click at [886, 412] on link "Manage Permits" at bounding box center [870, 414] width 61 height 13
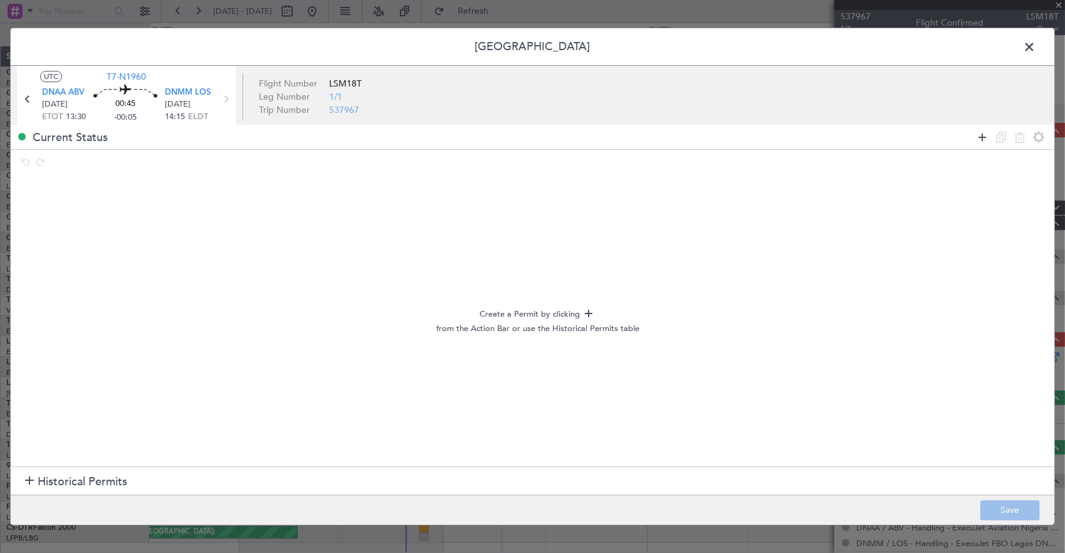
click at [983, 135] on icon at bounding box center [981, 137] width 15 height 15
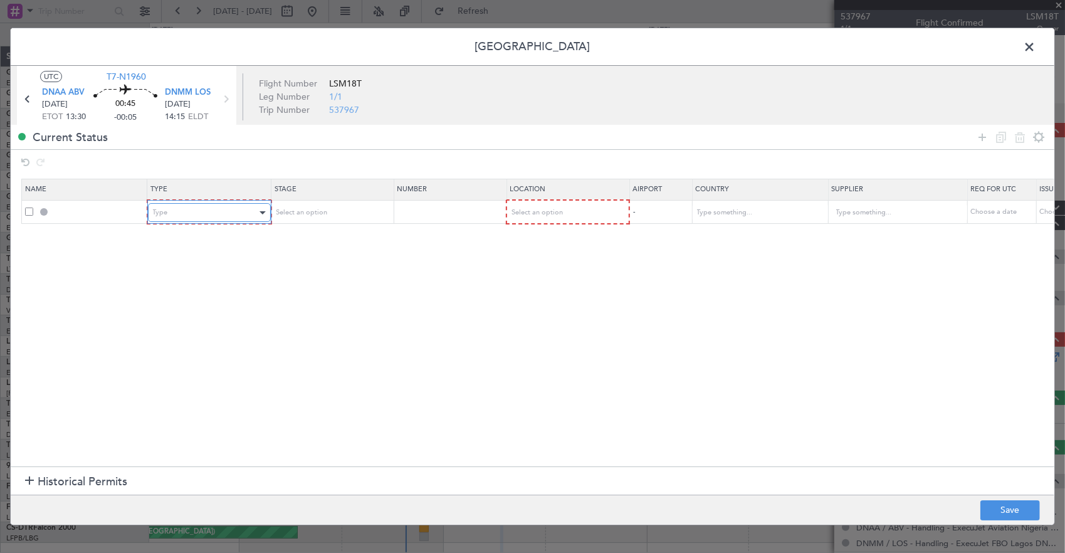
click at [189, 219] on div "Type" at bounding box center [205, 212] width 104 height 19
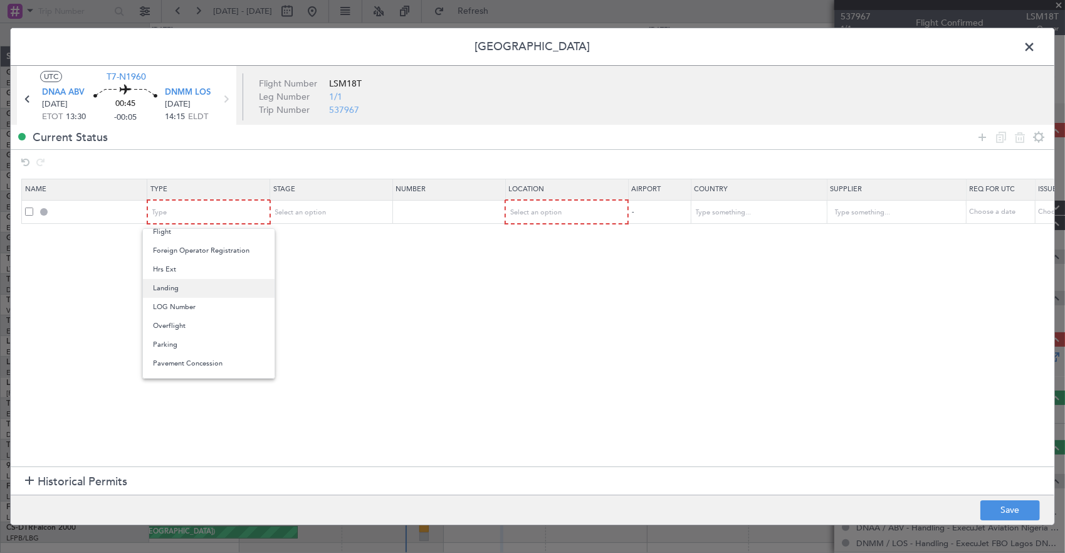
click at [196, 291] on span "Landing" at bounding box center [209, 288] width 112 height 19
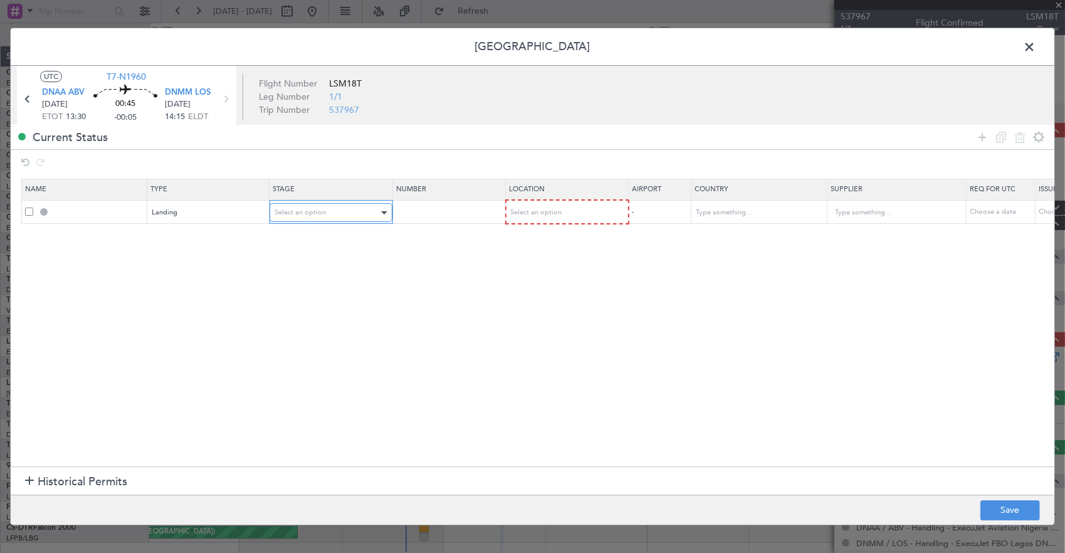
click at [307, 212] on span "Select an option" at bounding box center [299, 211] width 51 height 9
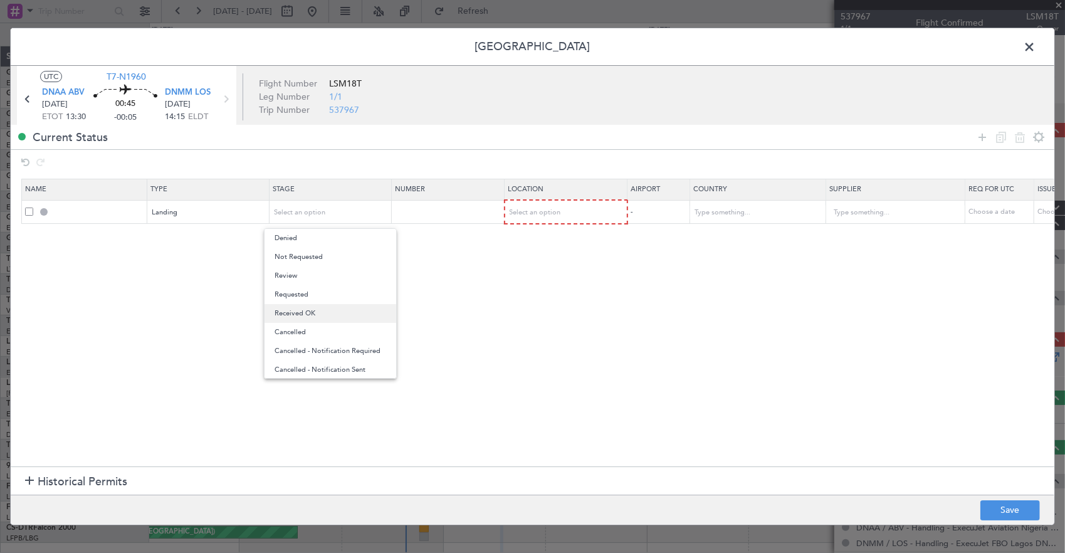
click at [323, 311] on span "Received OK" at bounding box center [330, 313] width 112 height 19
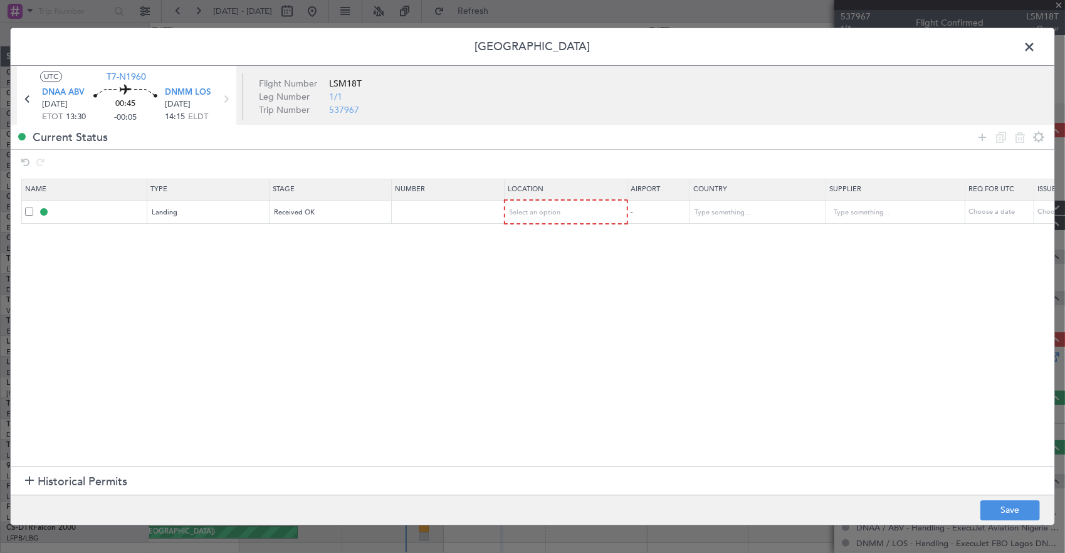
click at [434, 229] on section "Name Type Stage Number Location Airport Country Supplier Req For Utc Issued For…" at bounding box center [532, 320] width 1043 height 291
click at [429, 218] on td at bounding box center [448, 212] width 113 height 24
click at [437, 205] on td at bounding box center [448, 212] width 113 height 24
click at [435, 209] on input "text" at bounding box center [449, 211] width 109 height 11
paste input "AA0001/05090841"
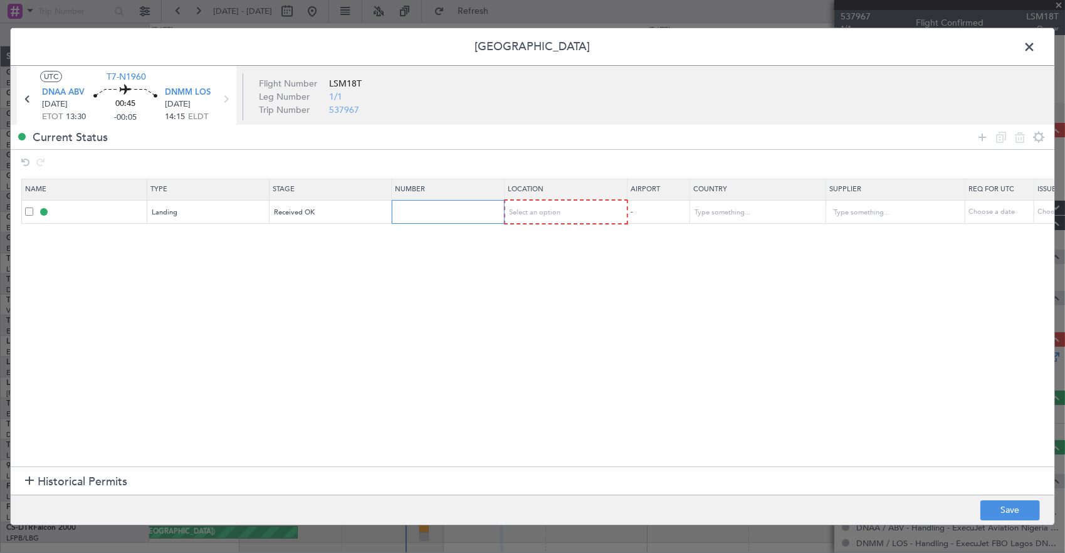
type input "AA0001/05090841"
click at [593, 218] on div "Select an option" at bounding box center [561, 212] width 104 height 19
drag, startPoint x: 555, startPoint y: 277, endPoint x: 578, endPoint y: 278, distance: 23.2
click at [555, 277] on span "Arrival" at bounding box center [565, 275] width 112 height 19
click at [1006, 505] on button "Save" at bounding box center [1010, 510] width 60 height 20
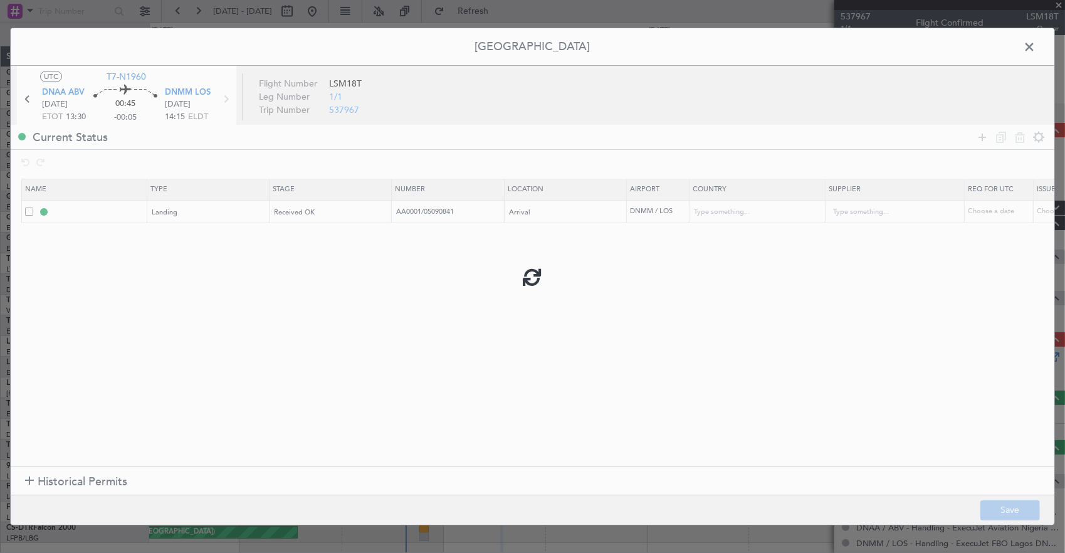
type input "DNMM LDG"
type input "[GEOGRAPHIC_DATA]"
type input "NNN"
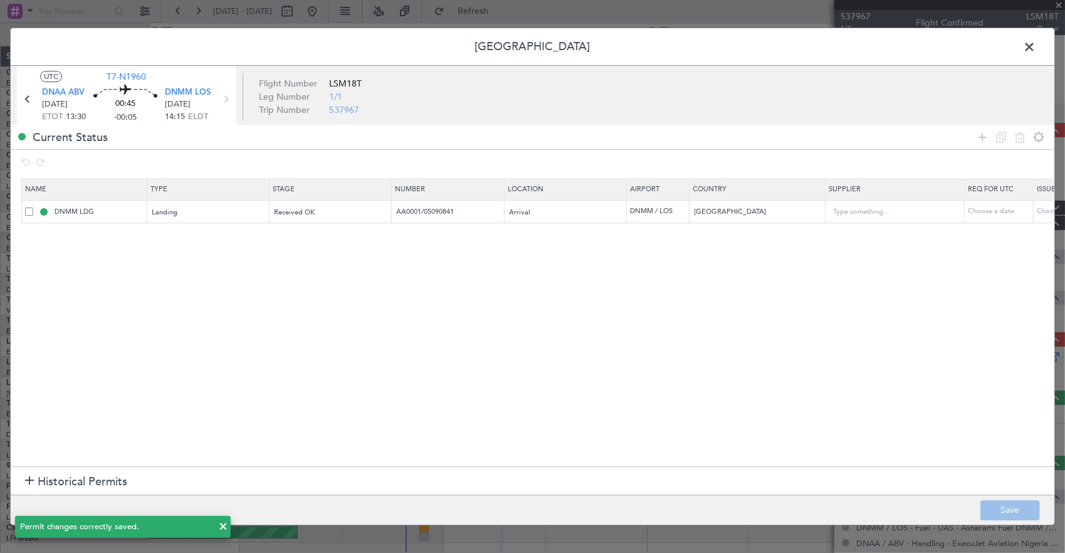
click at [1035, 52] on span at bounding box center [1035, 50] width 0 height 25
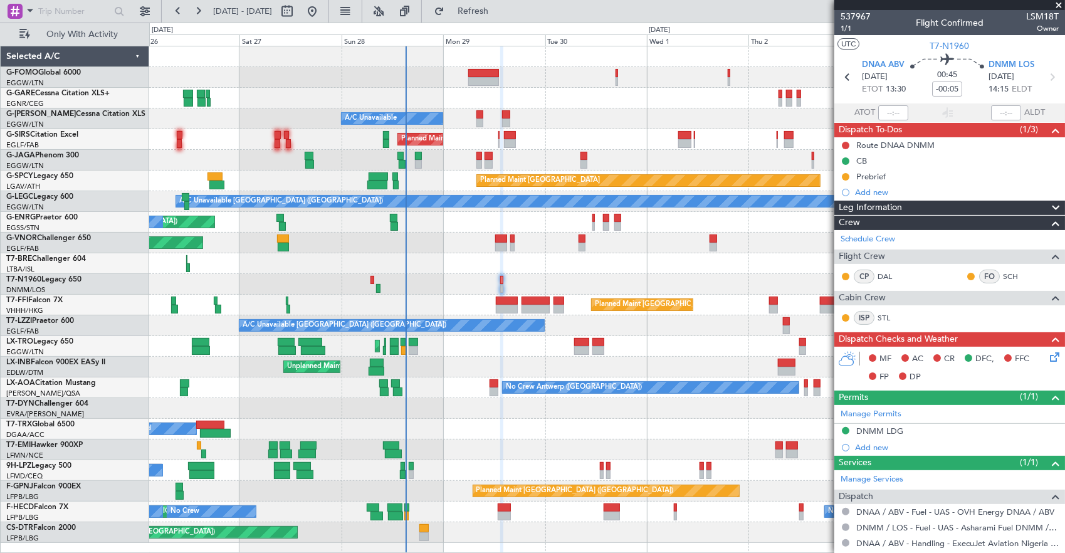
click at [456, 266] on div "Planned Maint [GEOGRAPHIC_DATA] ([GEOGRAPHIC_DATA]) A/C Unavailable Planned Mai…" at bounding box center [606, 294] width 915 height 496
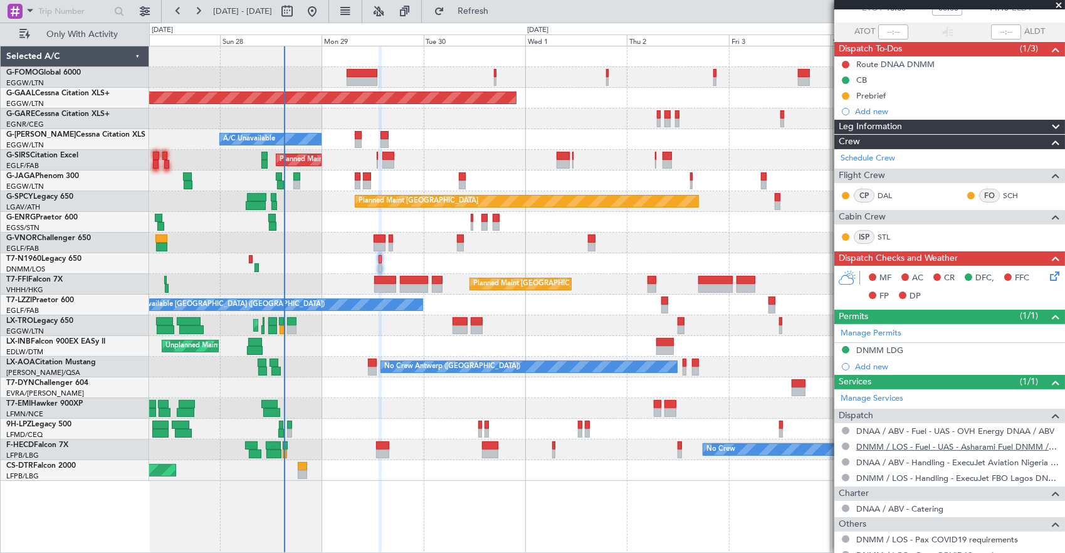
scroll to position [154, 0]
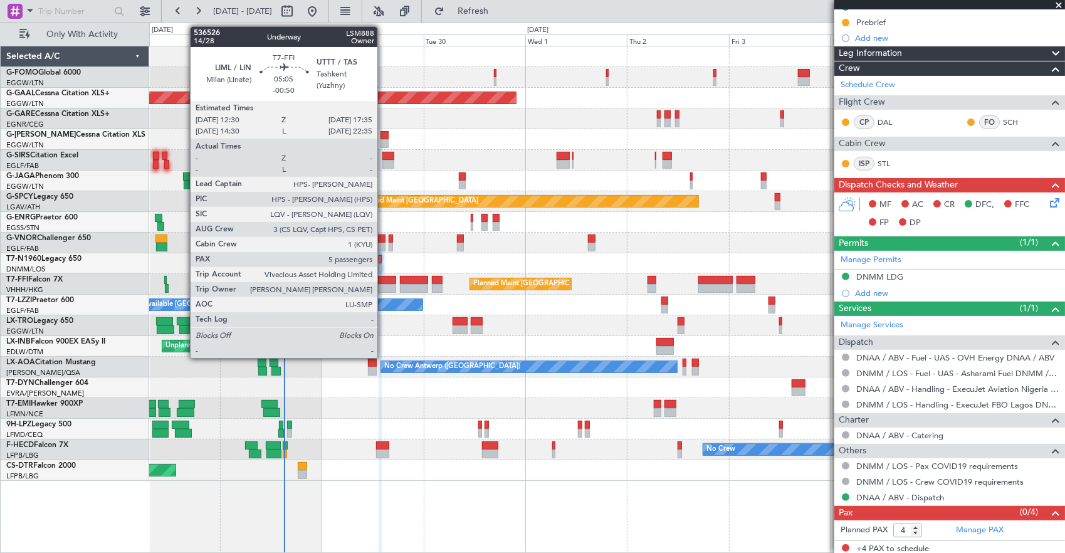
click at [383, 287] on div at bounding box center [385, 288] width 22 height 9
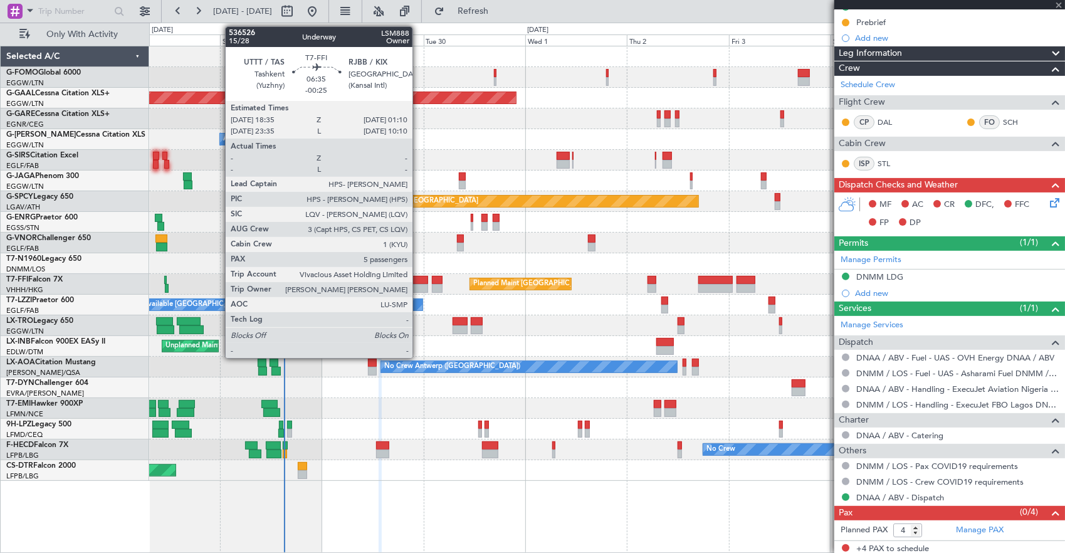
type input "-00:50"
type input "5"
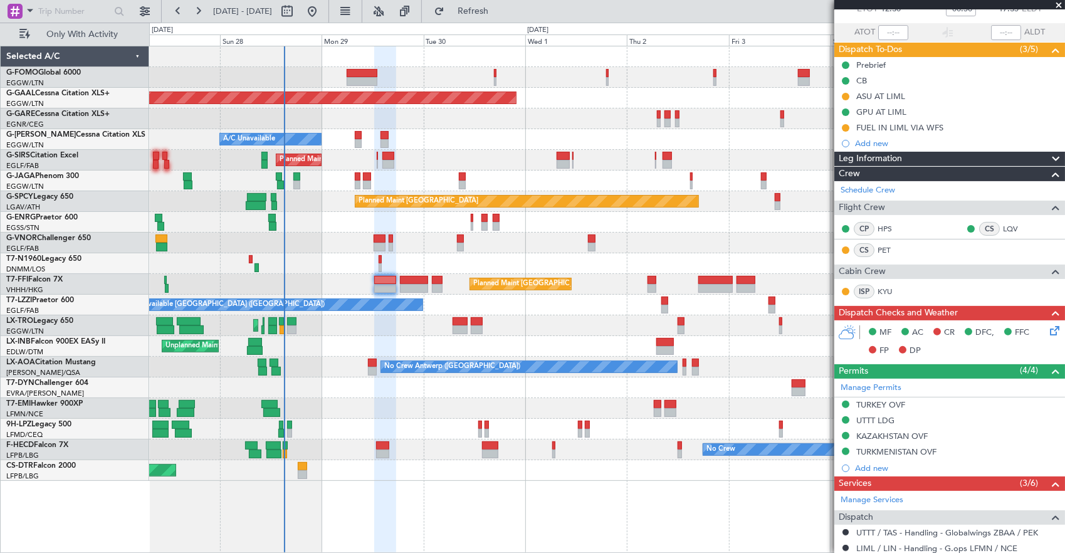
scroll to position [125, 0]
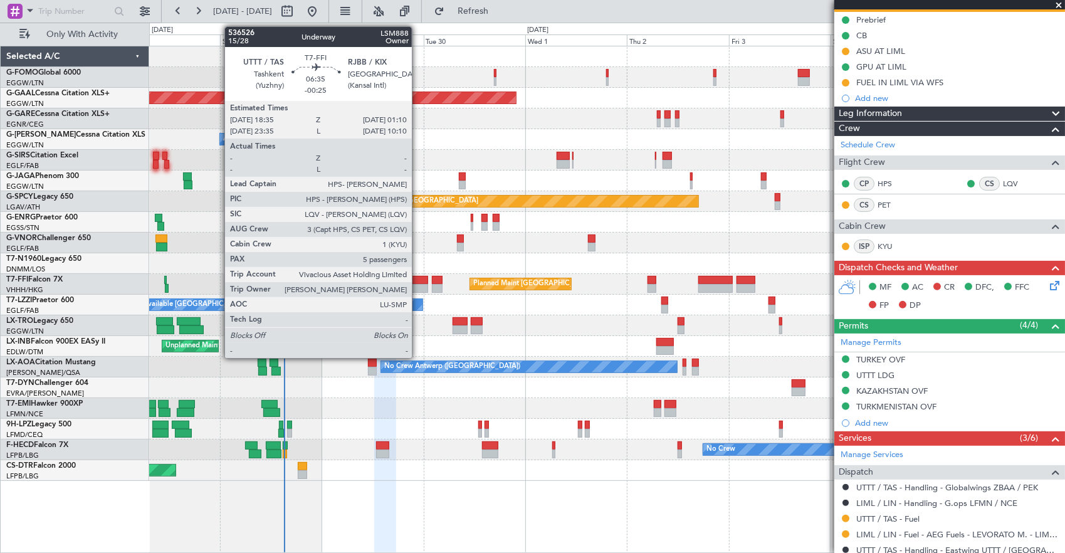
click at [418, 285] on div at bounding box center [414, 288] width 28 height 9
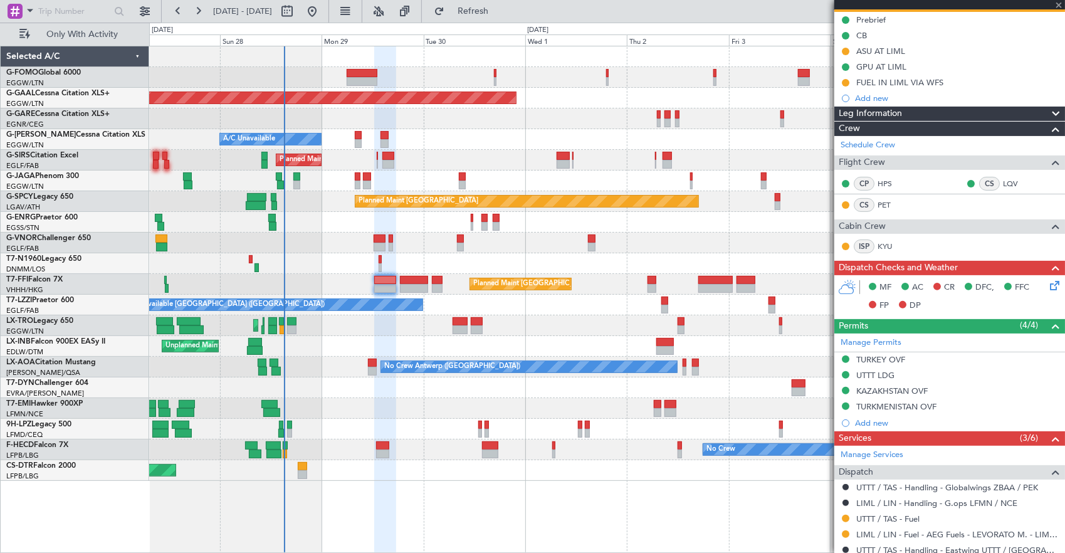
type input "-00:25"
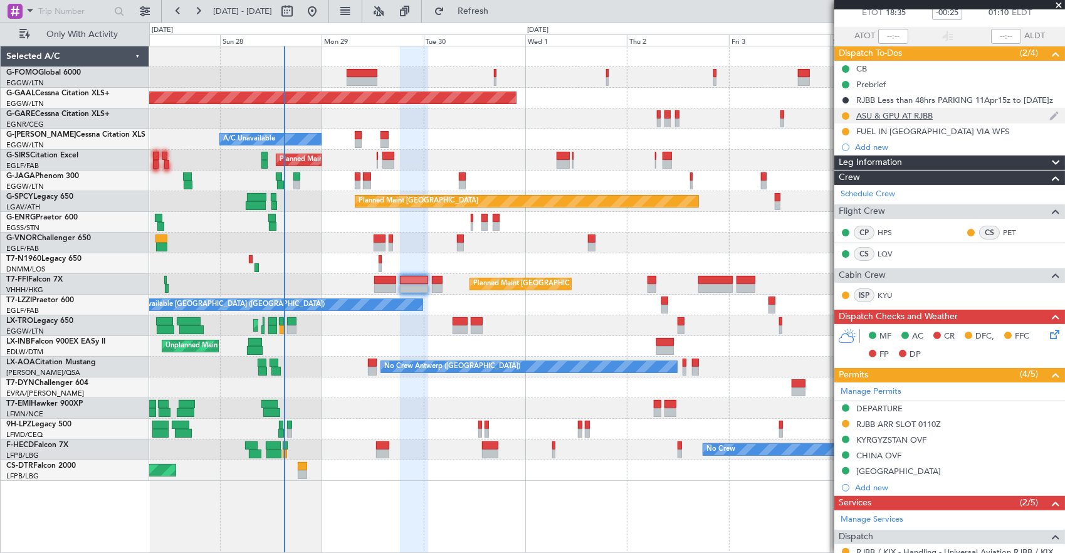
scroll to position [0, 0]
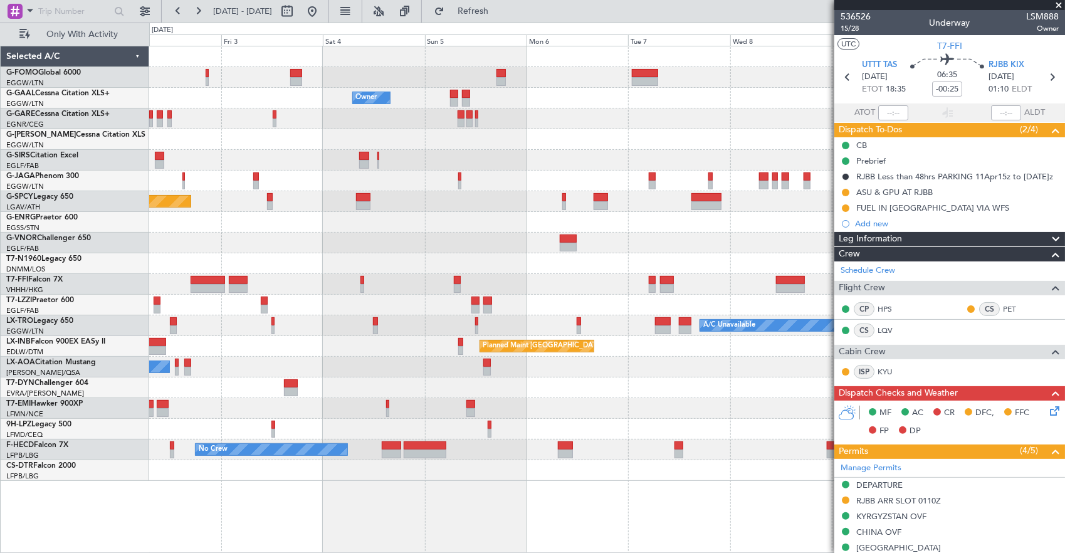
click at [150, 184] on div "Owner Owner Owner Planned [GEOGRAPHIC_DATA] Planned Maint [GEOGRAPHIC_DATA] Pla…" at bounding box center [606, 263] width 915 height 434
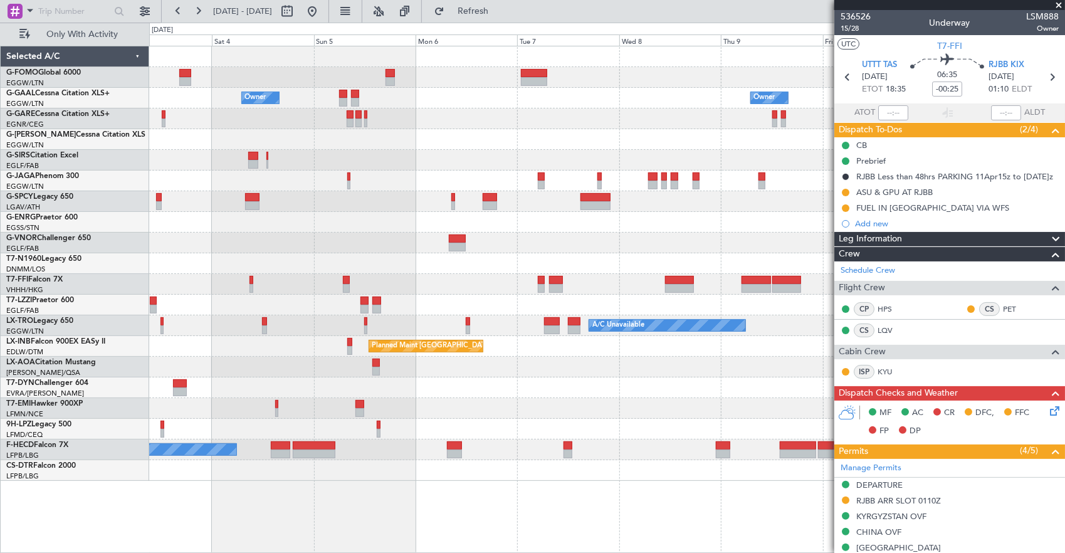
click at [639, 193] on div "Owner Owner Owner Owner Planned Maint [GEOGRAPHIC_DATA] Planned Maint Geneva ([…" at bounding box center [606, 263] width 915 height 434
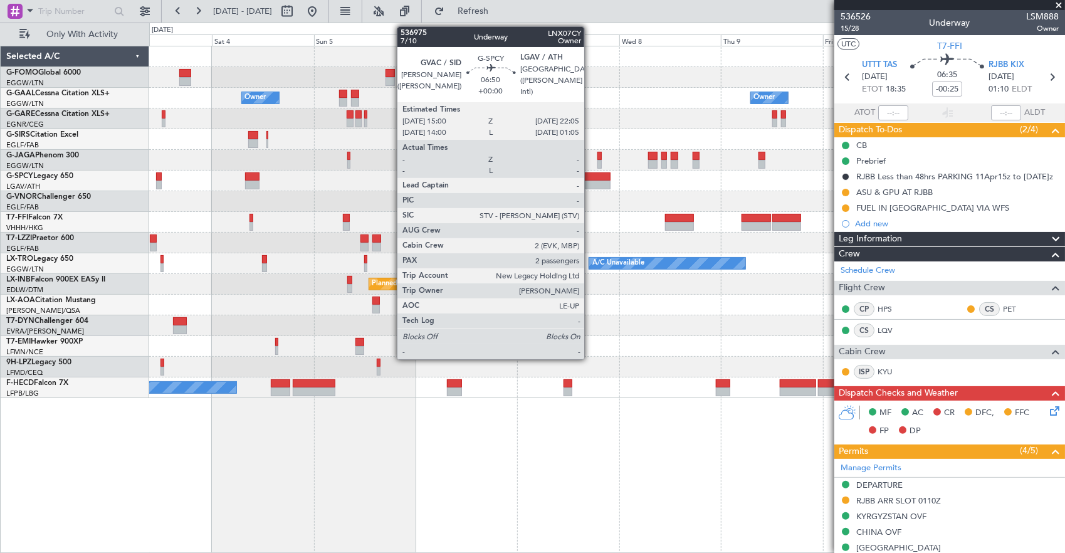
click at [590, 178] on div at bounding box center [595, 176] width 30 height 9
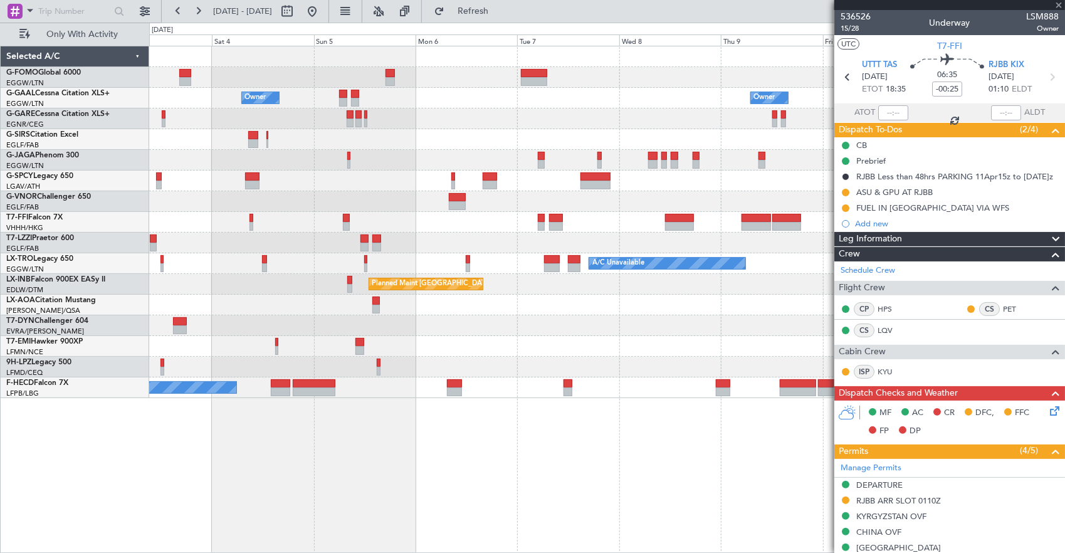
type input "2"
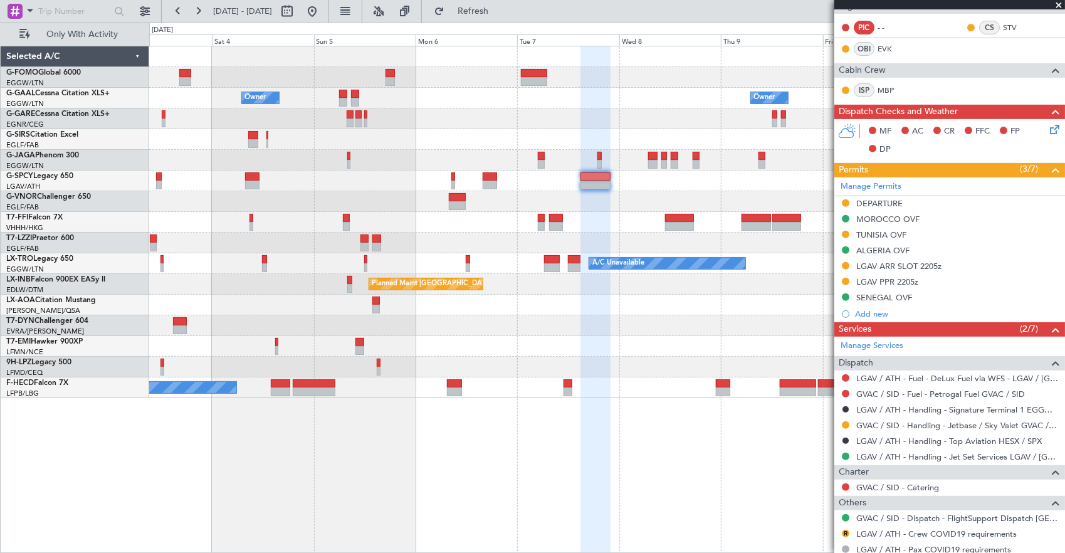
scroll to position [251, 0]
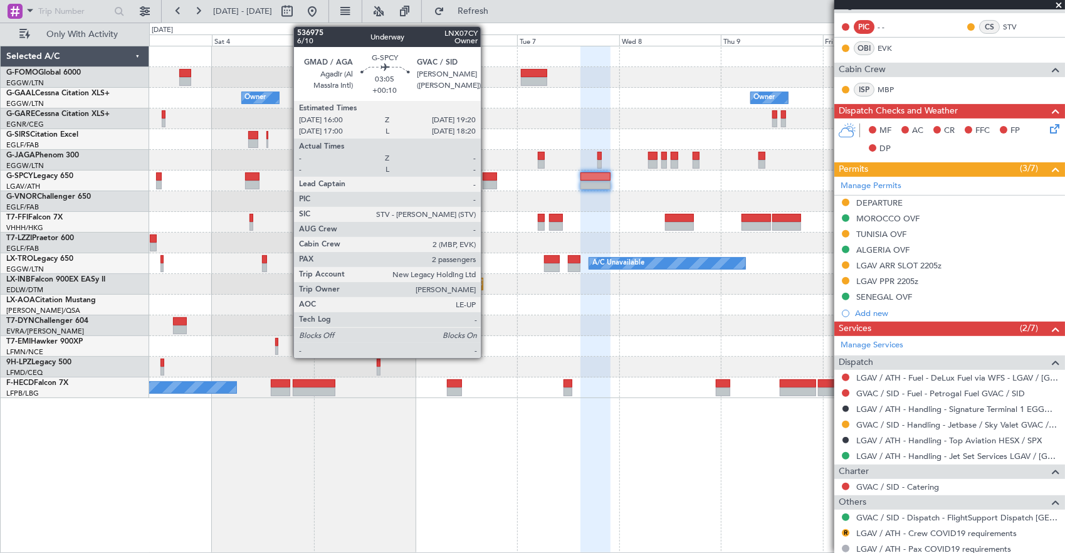
click at [487, 177] on div at bounding box center [489, 176] width 14 height 9
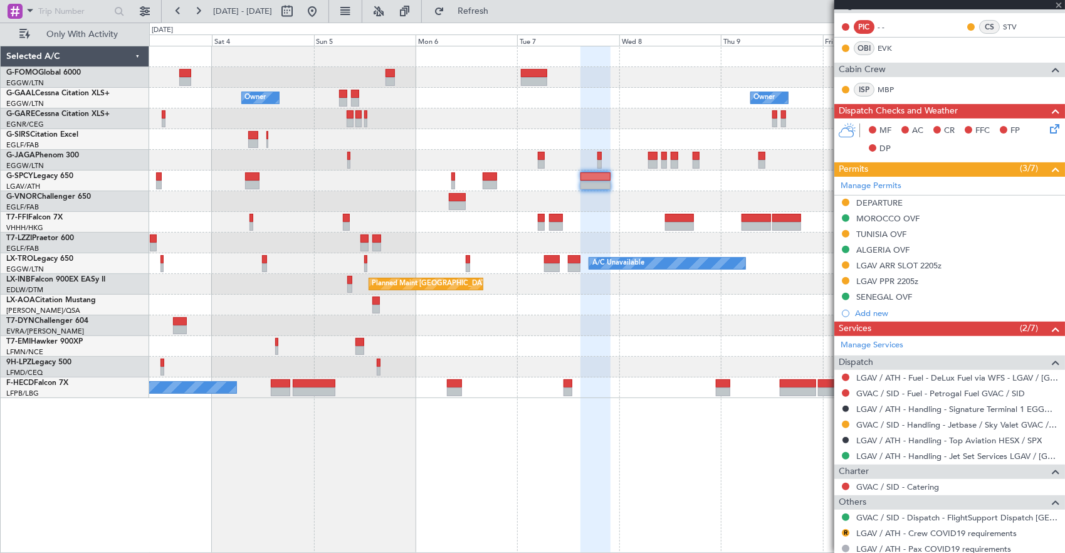
click at [719, 298] on div "Owner Owner Owner Owner Planned Maint [GEOGRAPHIC_DATA] Planned Maint Geneva ([…" at bounding box center [606, 222] width 915 height 352
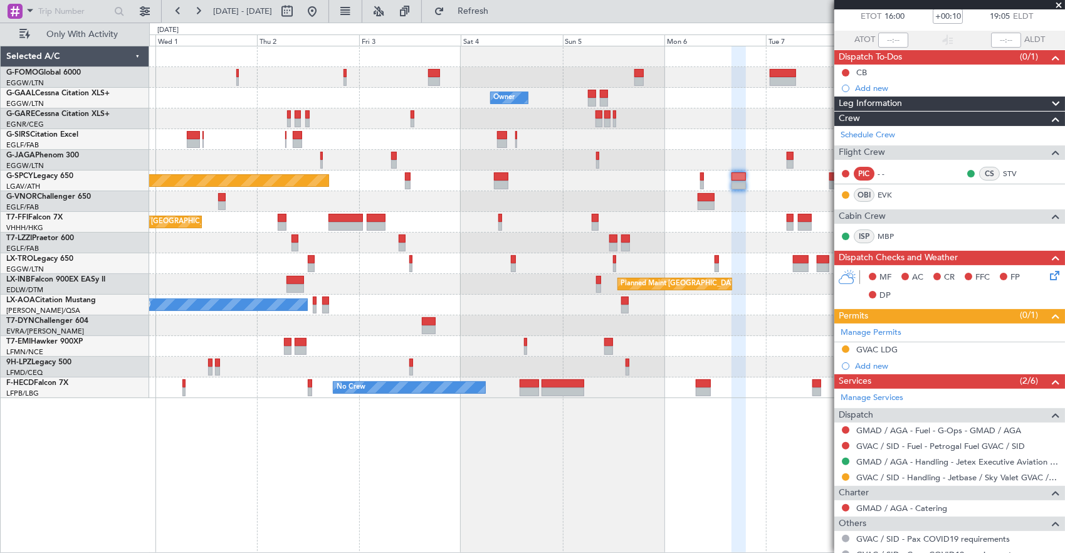
scroll to position [125, 0]
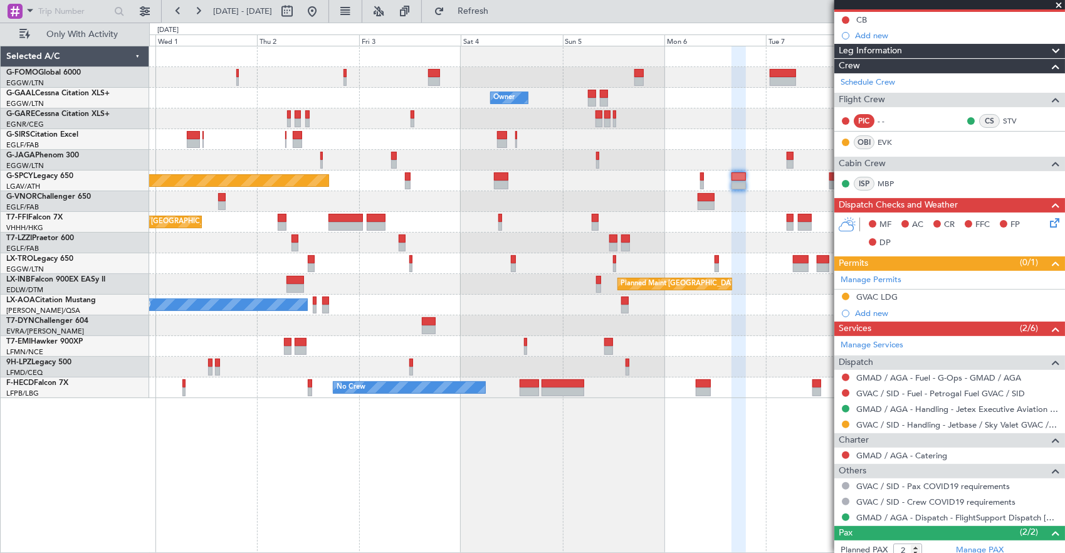
click at [467, 244] on div "A/C Unavailable [GEOGRAPHIC_DATA] ([GEOGRAPHIC_DATA])" at bounding box center [606, 242] width 915 height 21
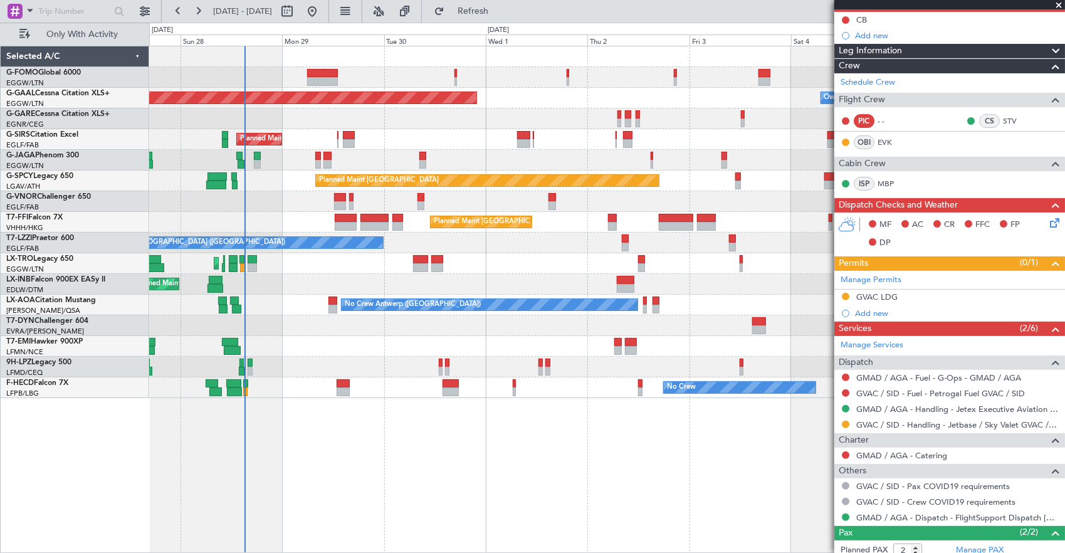
click at [507, 239] on div "A/C Unavailable [GEOGRAPHIC_DATA] ([GEOGRAPHIC_DATA])" at bounding box center [606, 242] width 915 height 21
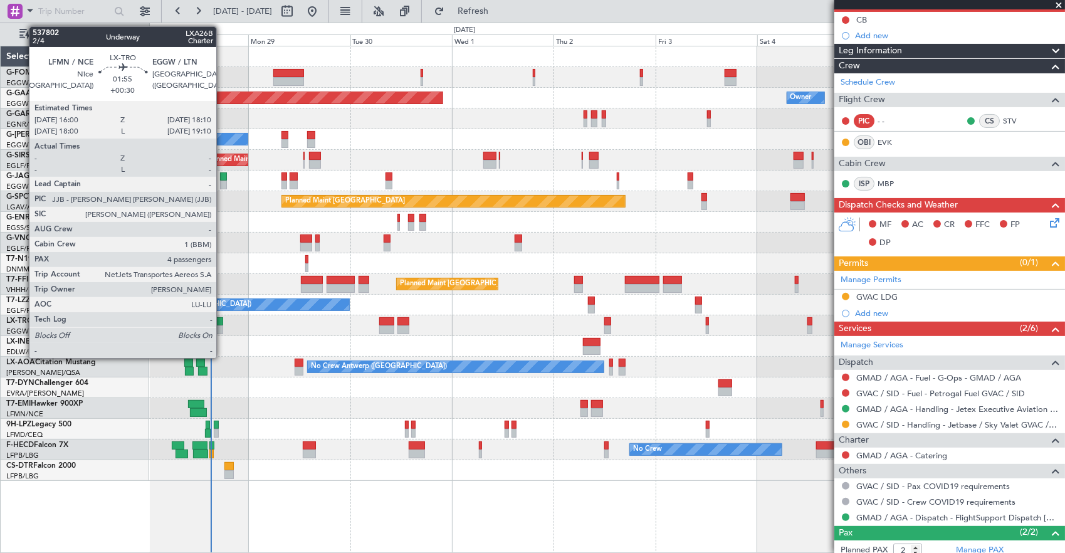
click at [222, 325] on div at bounding box center [218, 329] width 9 height 9
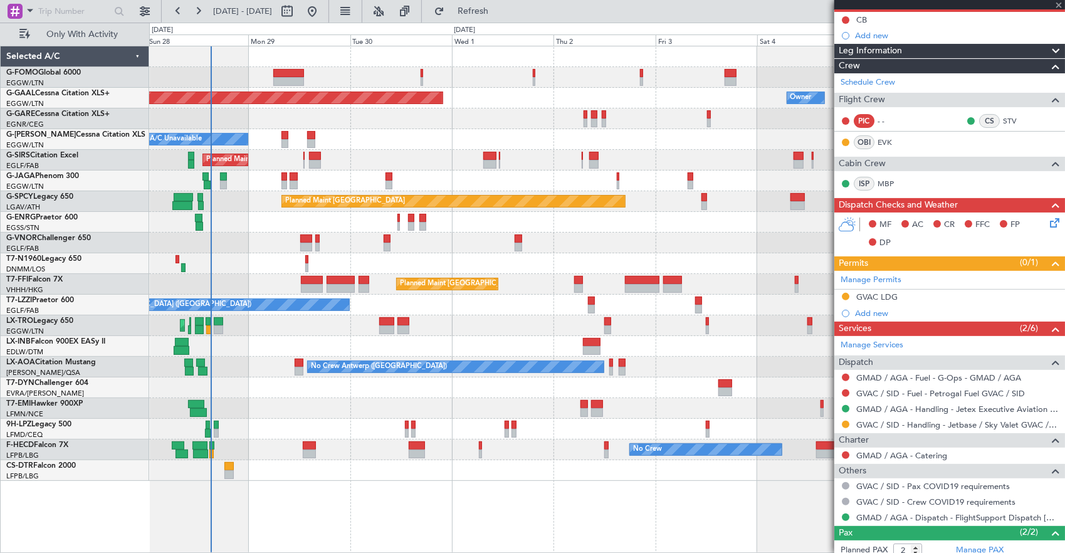
type input "+00:30"
type input "4"
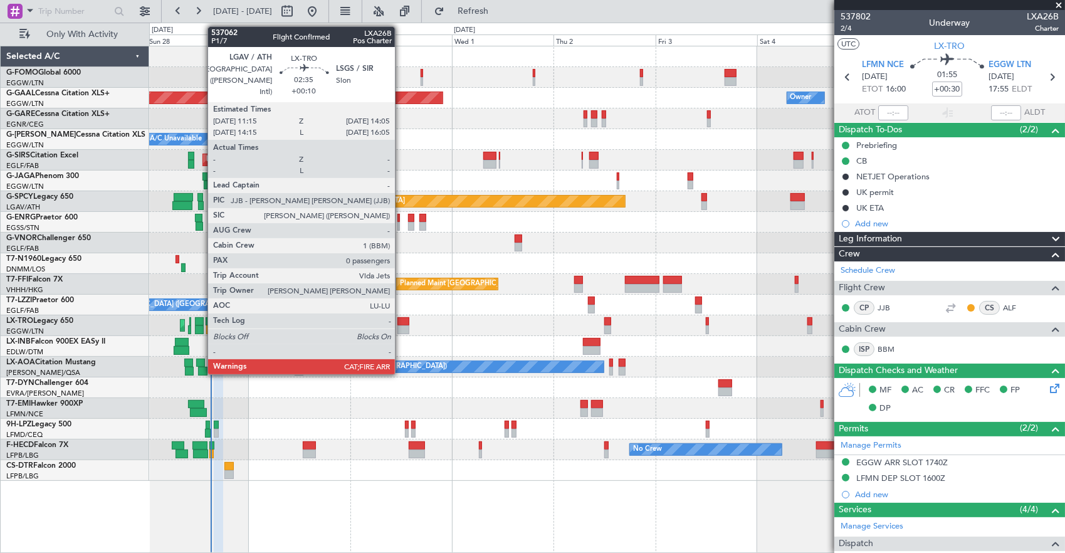
click at [401, 326] on div at bounding box center [403, 329] width 13 height 9
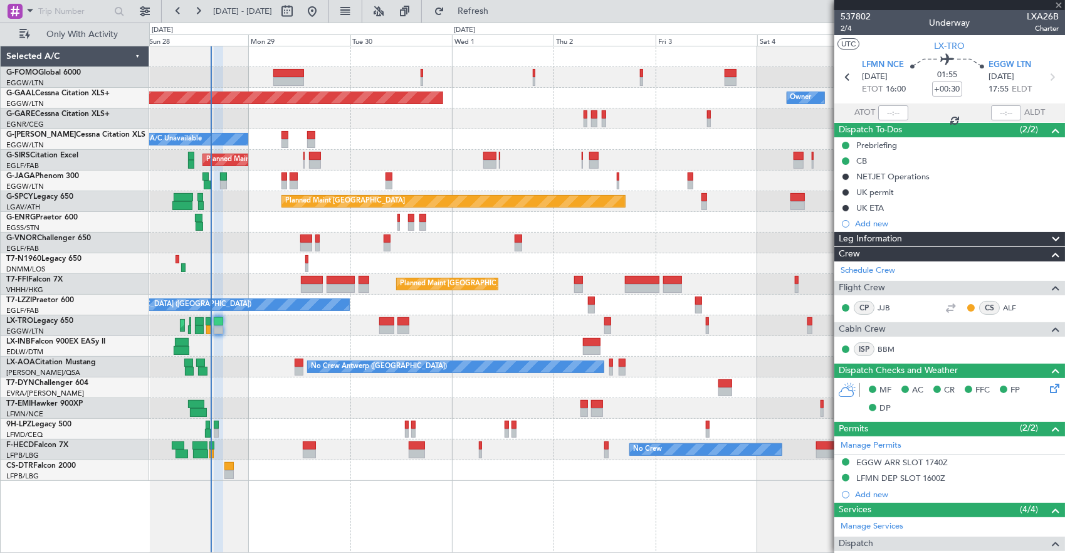
type input "+00:10"
type input "0"
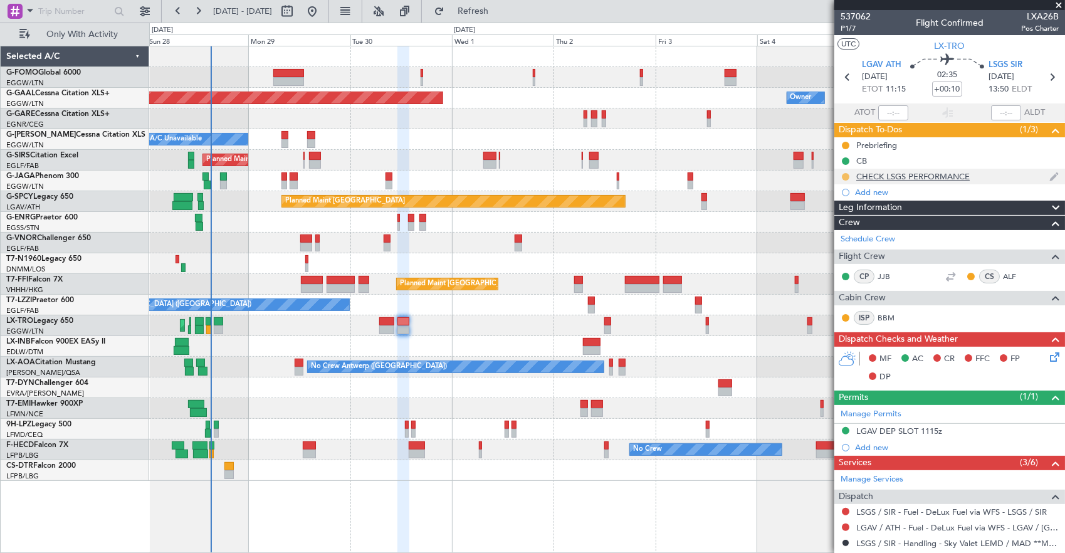
click at [843, 173] on button at bounding box center [846, 177] width 8 height 8
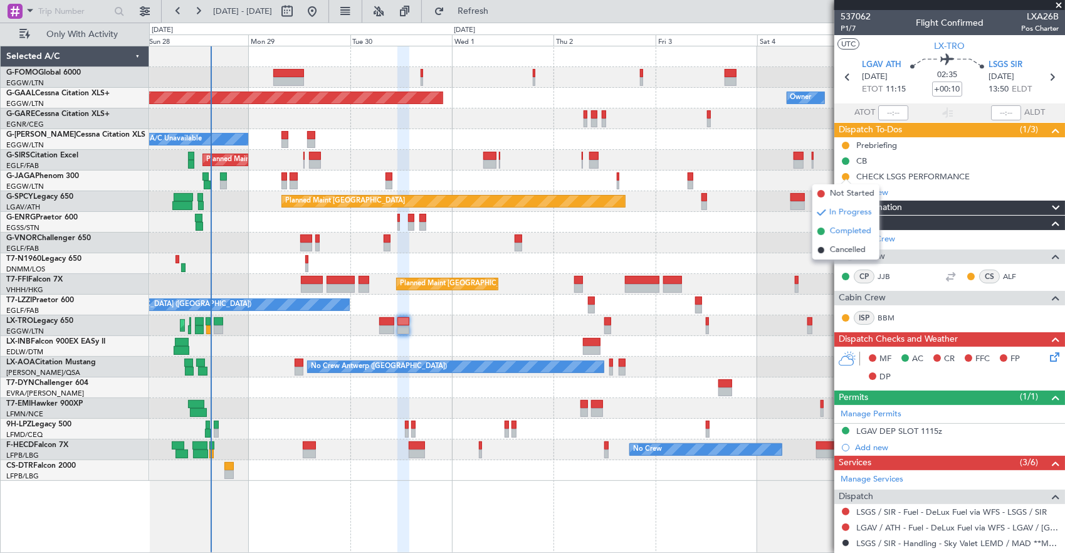
click at [843, 236] on span "Completed" at bounding box center [850, 231] width 41 height 13
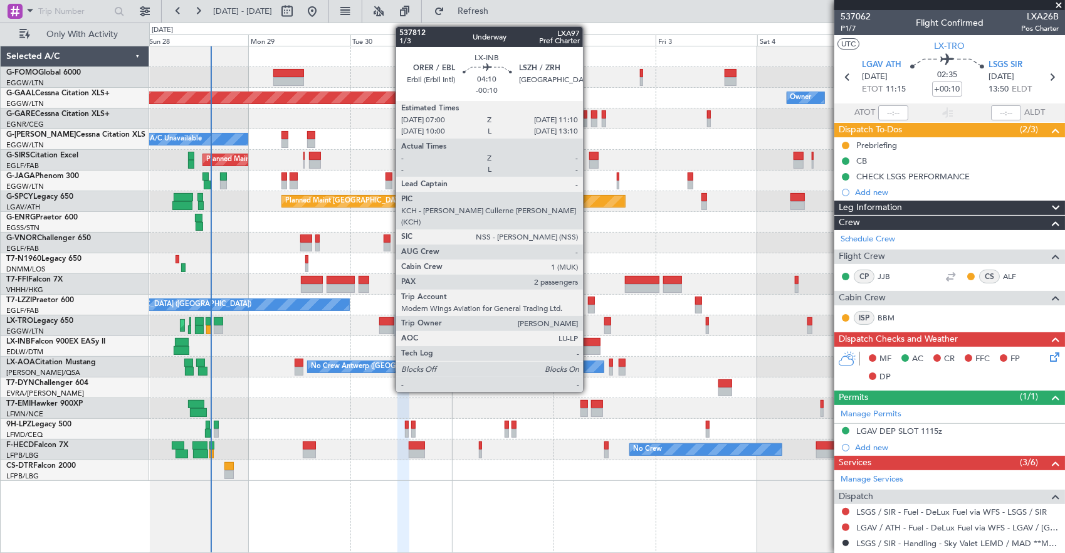
click at [589, 348] on div at bounding box center [592, 350] width 18 height 9
type input "-00:10"
type input "2"
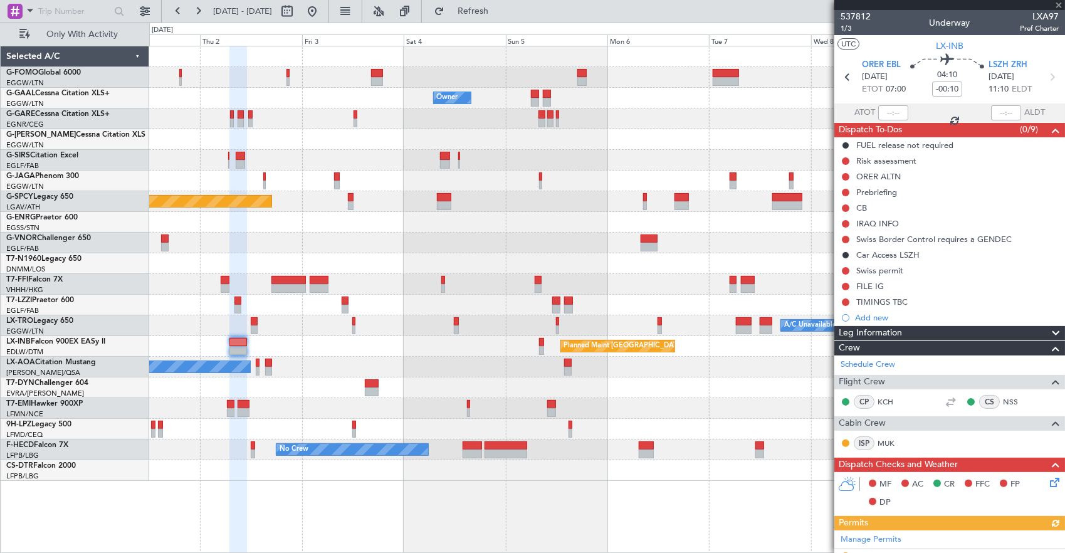
click at [358, 353] on div "Owner Owner Owner Planned [GEOGRAPHIC_DATA] Planned Maint [GEOGRAPHIC_DATA] Pla…" at bounding box center [606, 263] width 915 height 434
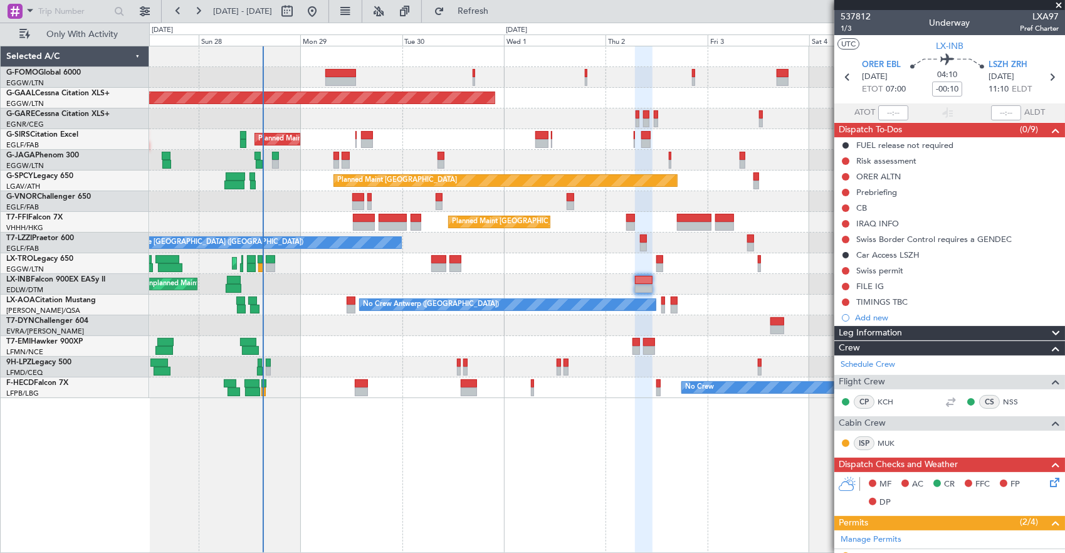
click at [826, 289] on div "Planned Maint [GEOGRAPHIC_DATA] ([GEOGRAPHIC_DATA]) Unplanned Maint [GEOGRAPHIC…" at bounding box center [606, 284] width 915 height 21
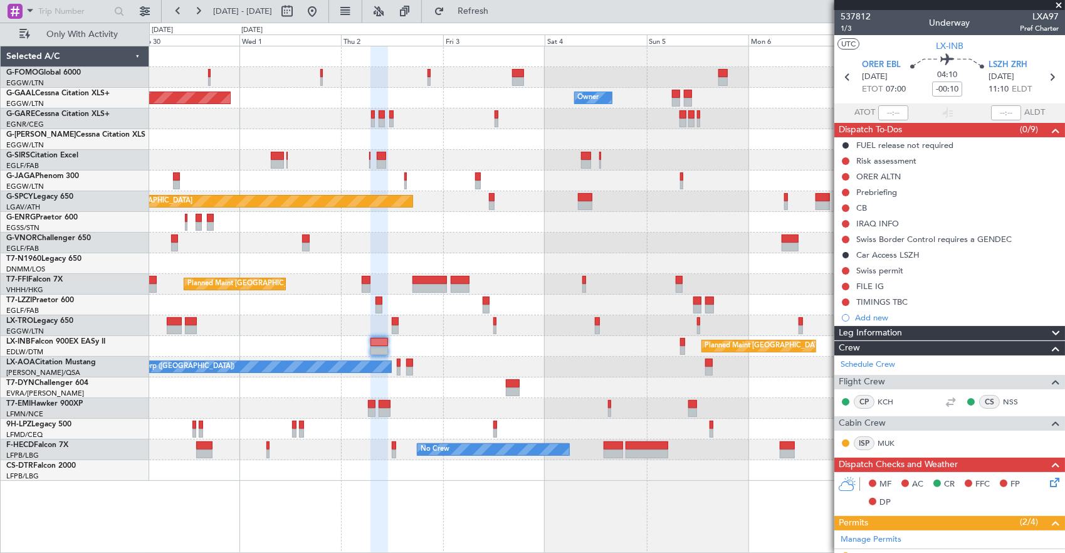
click at [409, 341] on div "Planned Maint [GEOGRAPHIC_DATA] ([GEOGRAPHIC_DATA]) Unplanned Maint [GEOGRAPHIC…" at bounding box center [606, 346] width 915 height 21
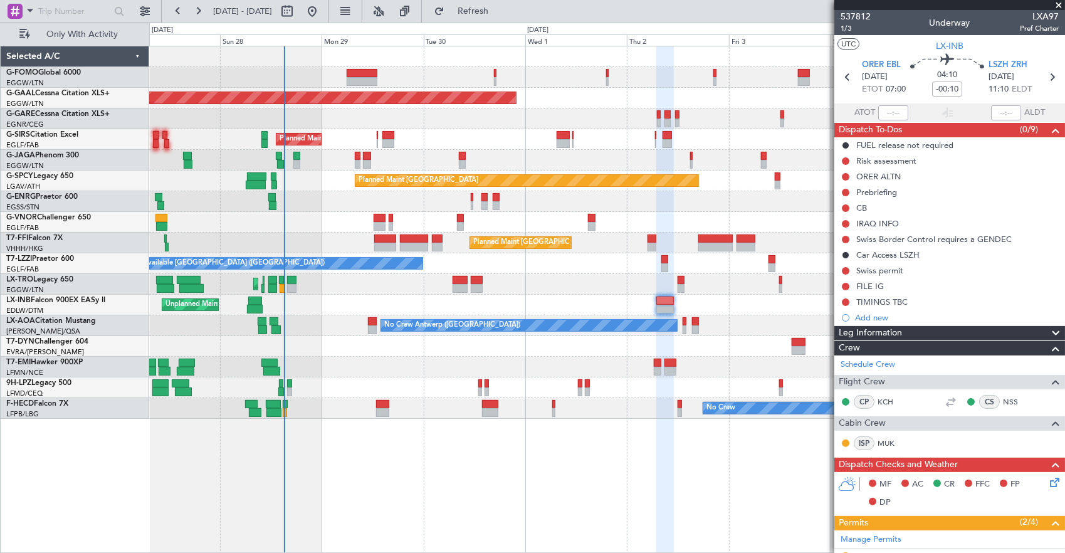
click at [622, 340] on div at bounding box center [606, 346] width 915 height 21
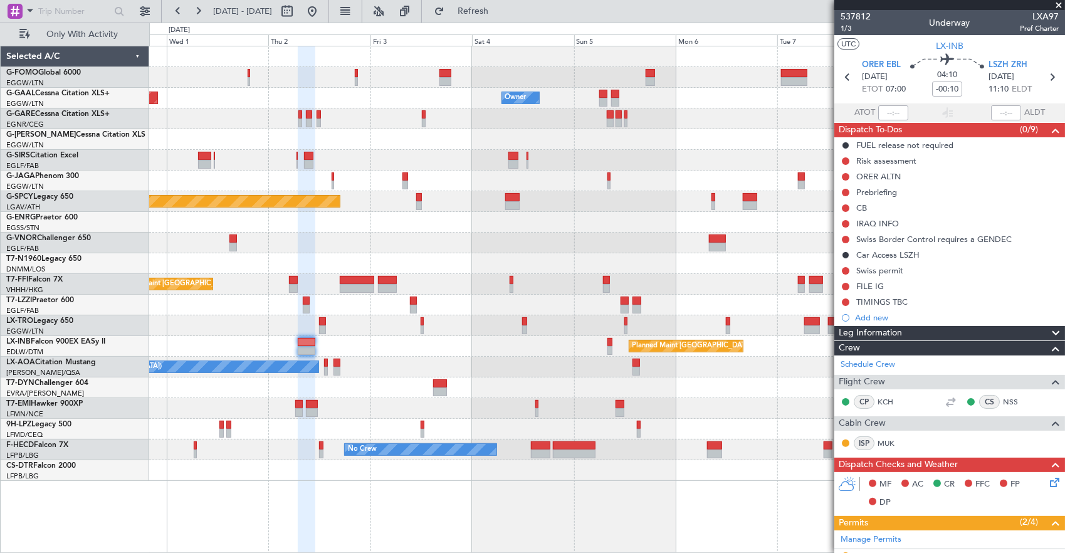
click at [378, 340] on div "Planned Maint [GEOGRAPHIC_DATA] ([GEOGRAPHIC_DATA])" at bounding box center [606, 346] width 915 height 21
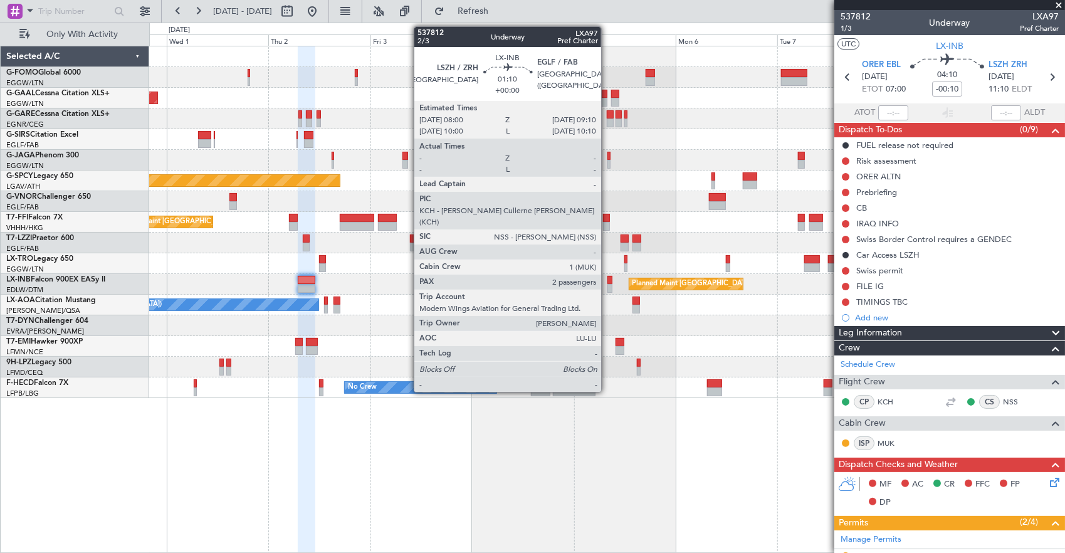
click at [607, 288] on div at bounding box center [609, 288] width 5 height 9
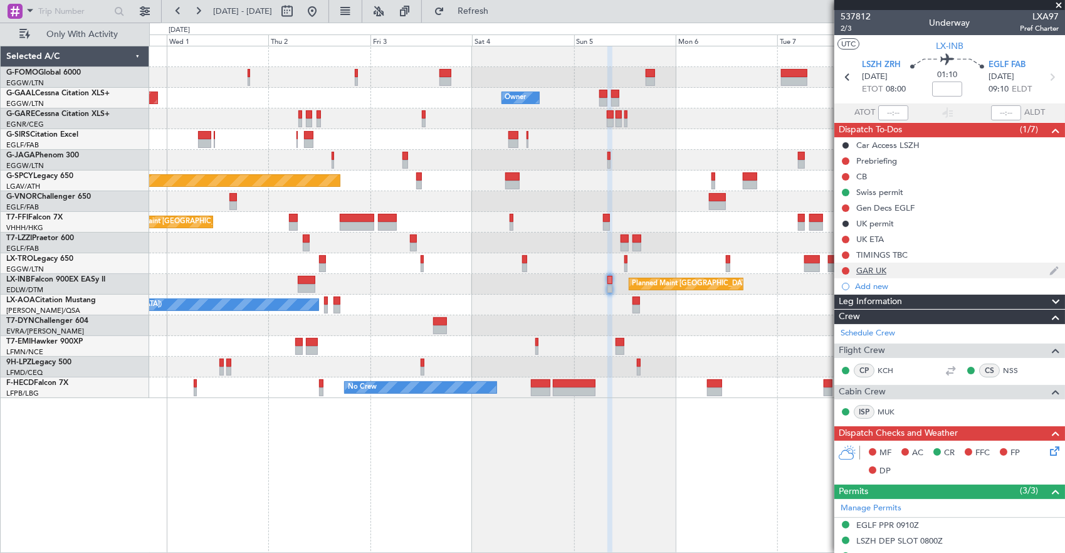
scroll to position [188, 0]
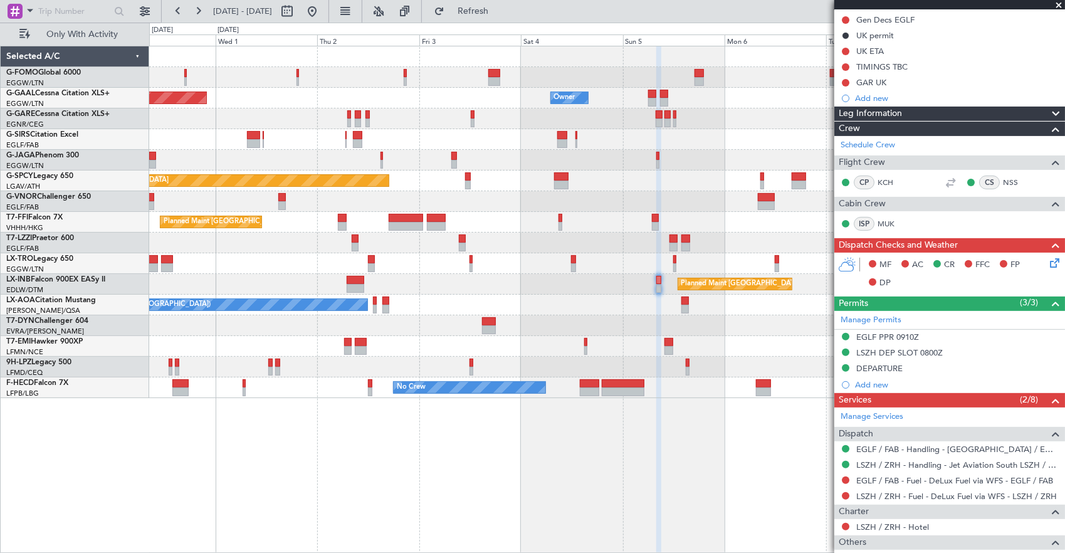
click at [650, 289] on div "Planned Maint Dusseldorf Owner Owner Owner Planned Maint [GEOGRAPHIC_DATA] ([GE…" at bounding box center [606, 222] width 915 height 352
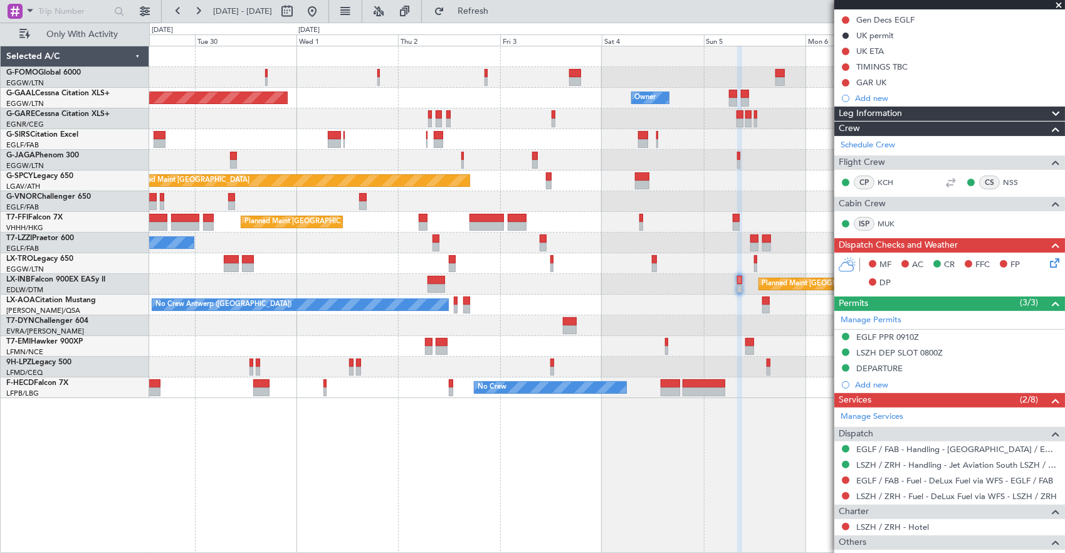
click at [690, 268] on div "Planned Maint Dusseldorf Owner Owner Planned Maint [GEOGRAPHIC_DATA] ([GEOGRAPH…" at bounding box center [606, 222] width 915 height 352
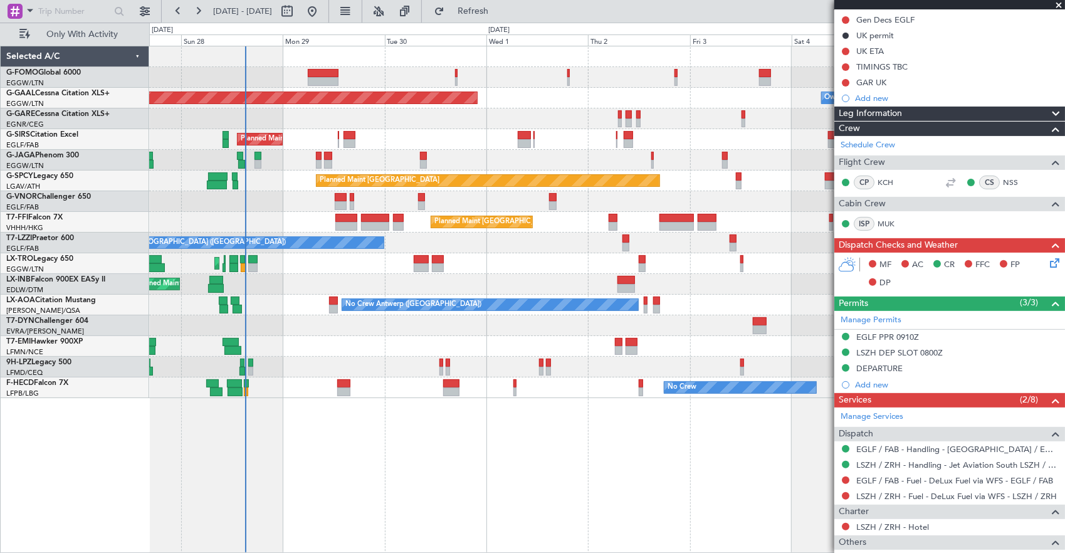
click at [308, 262] on div "Planned Maint [GEOGRAPHIC_DATA] ([GEOGRAPHIC_DATA]) A/C Unavailable" at bounding box center [606, 263] width 915 height 21
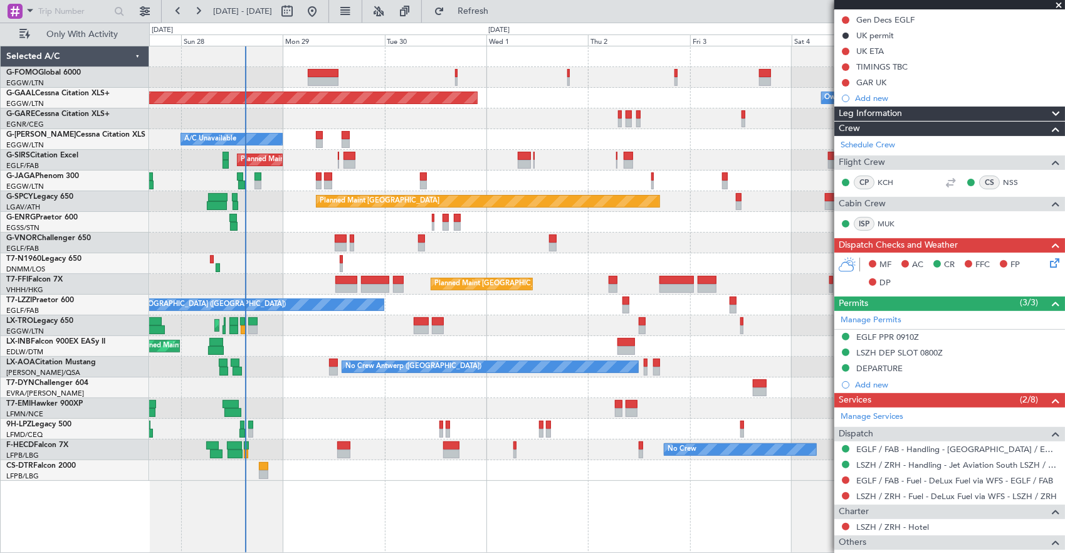
click at [331, 367] on div at bounding box center [333, 371] width 9 height 9
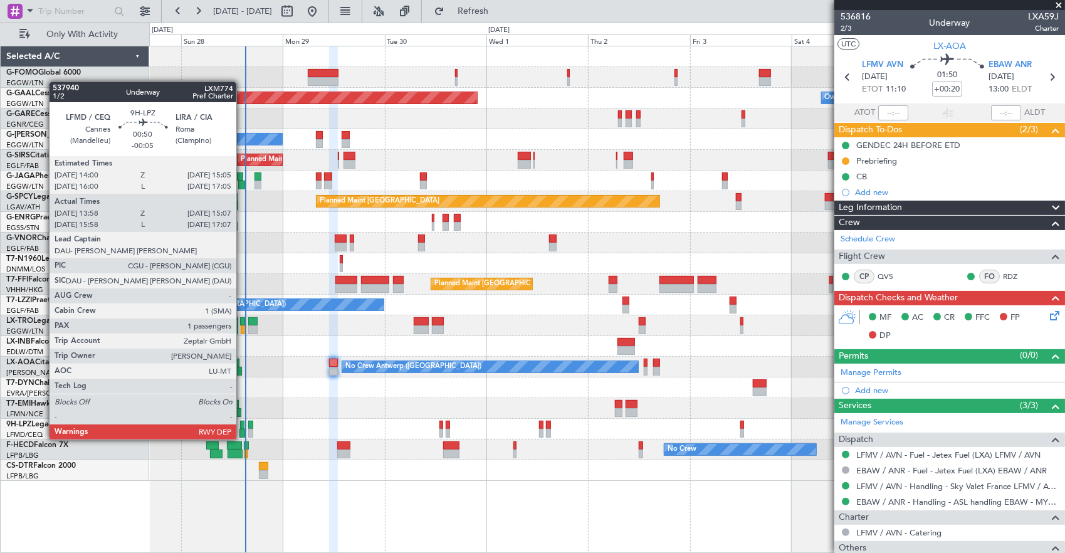
click at [242, 427] on div at bounding box center [242, 424] width 5 height 9
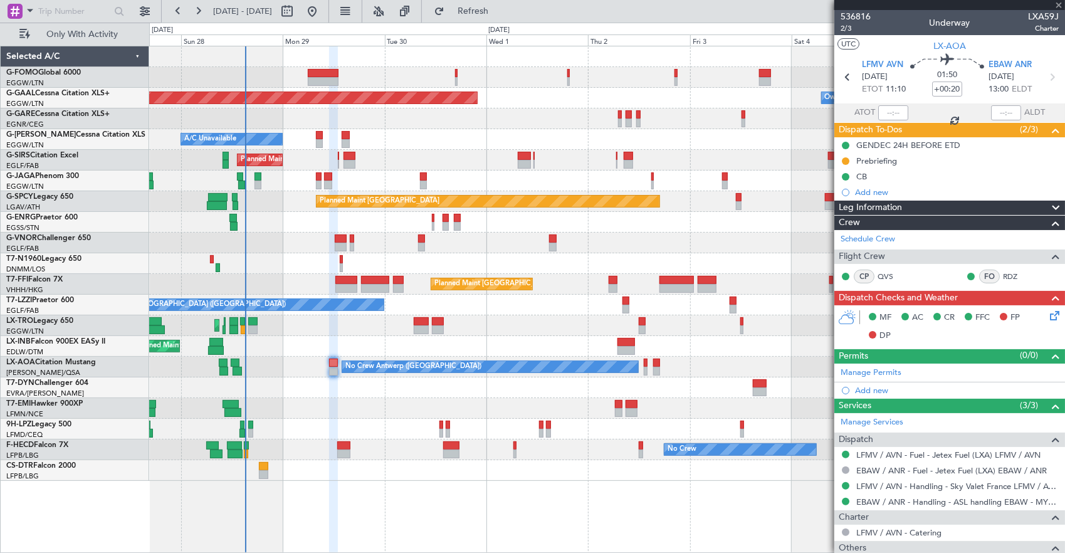
type input "-00:05"
type input "14:08"
type input "15:02"
type input "1"
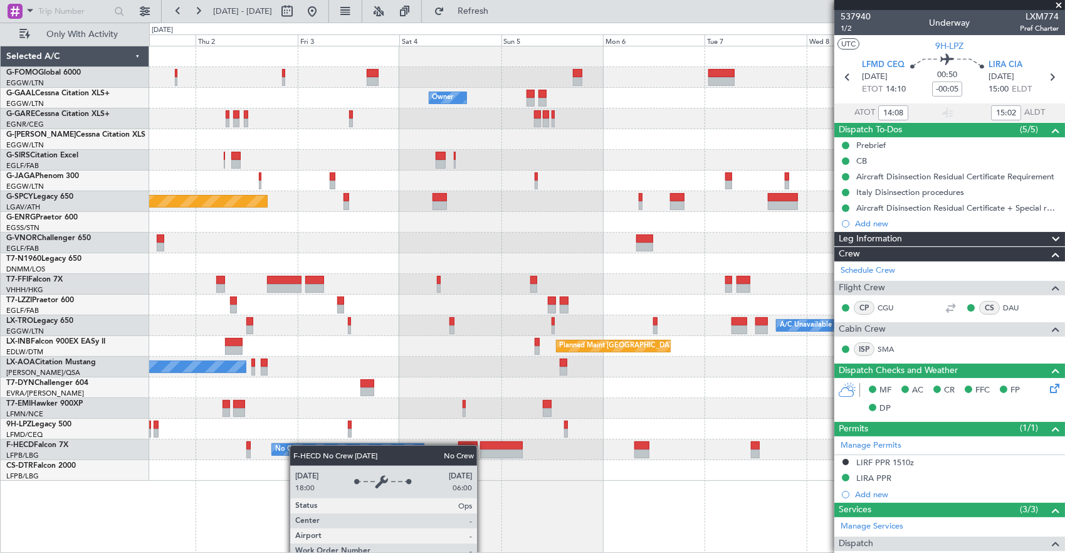
click at [296, 445] on div "Owner Owner Owner Planned [GEOGRAPHIC_DATA] Planned Maint [GEOGRAPHIC_DATA] Pla…" at bounding box center [606, 263] width 915 height 434
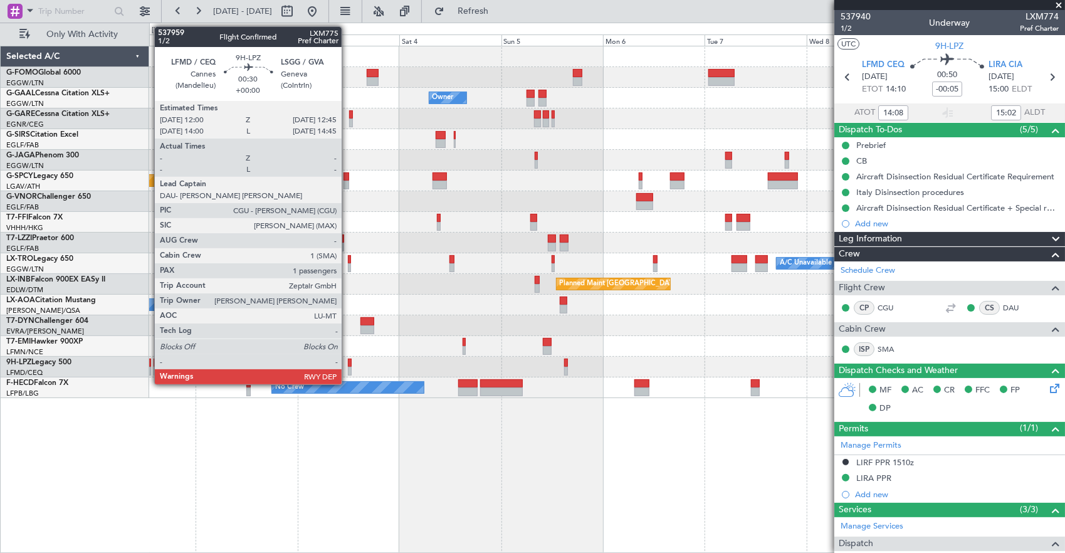
click at [348, 365] on div at bounding box center [350, 362] width 4 height 9
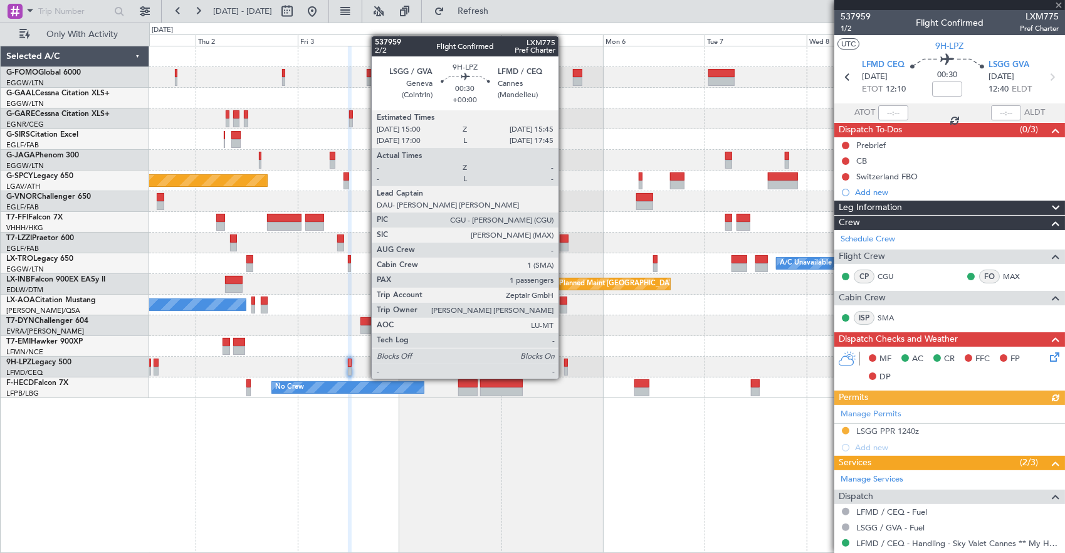
click at [565, 367] on div at bounding box center [566, 371] width 4 height 9
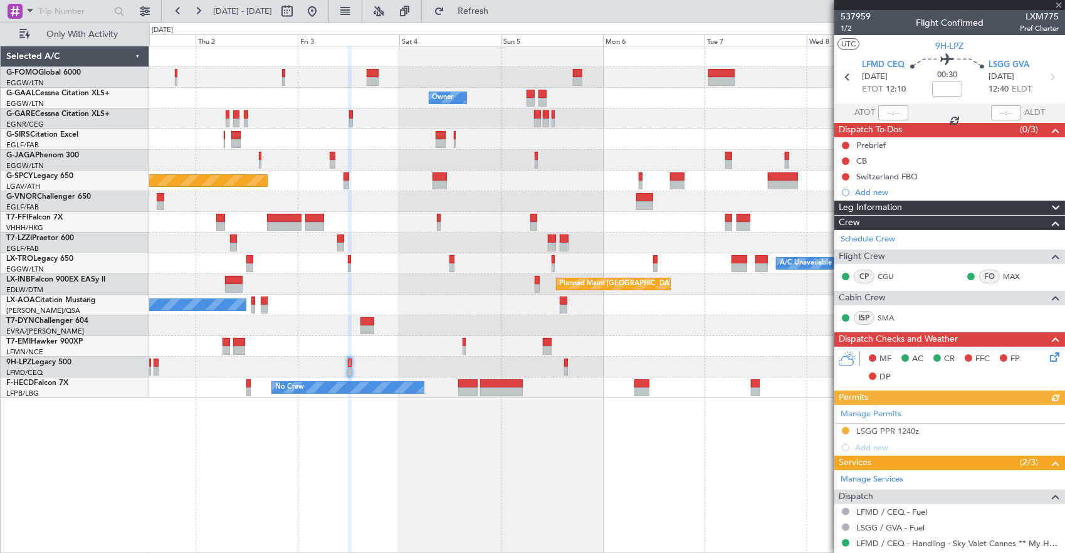
click at [704, 457] on div "Owner Owner Owner Planned [GEOGRAPHIC_DATA] Planned Maint [GEOGRAPHIC_DATA] Pla…" at bounding box center [607, 300] width 916 height 508
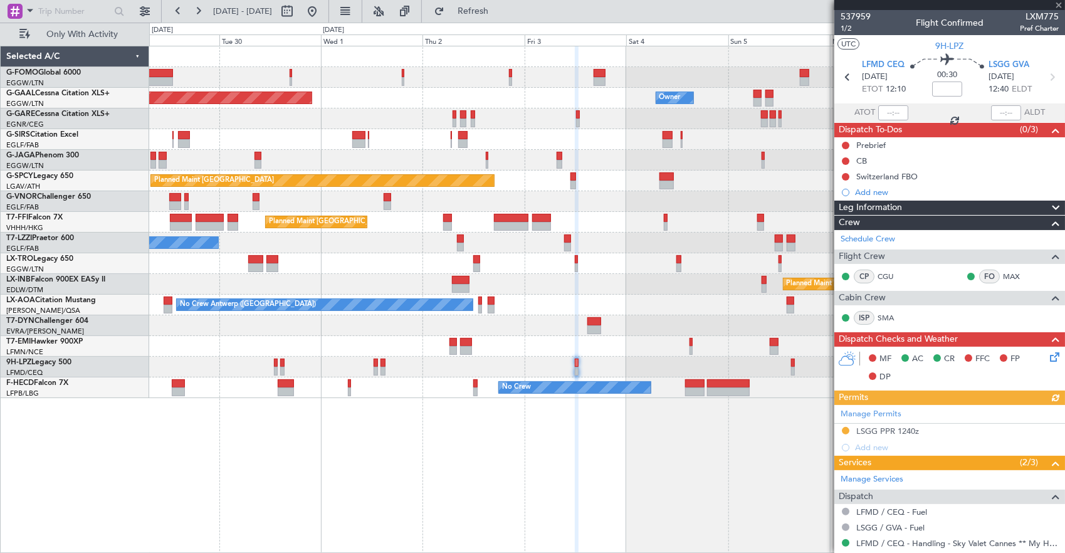
click at [781, 440] on div "Owner Planned [GEOGRAPHIC_DATA] Owner Planned Maint [GEOGRAPHIC_DATA] ([GEOGRAP…" at bounding box center [607, 300] width 916 height 508
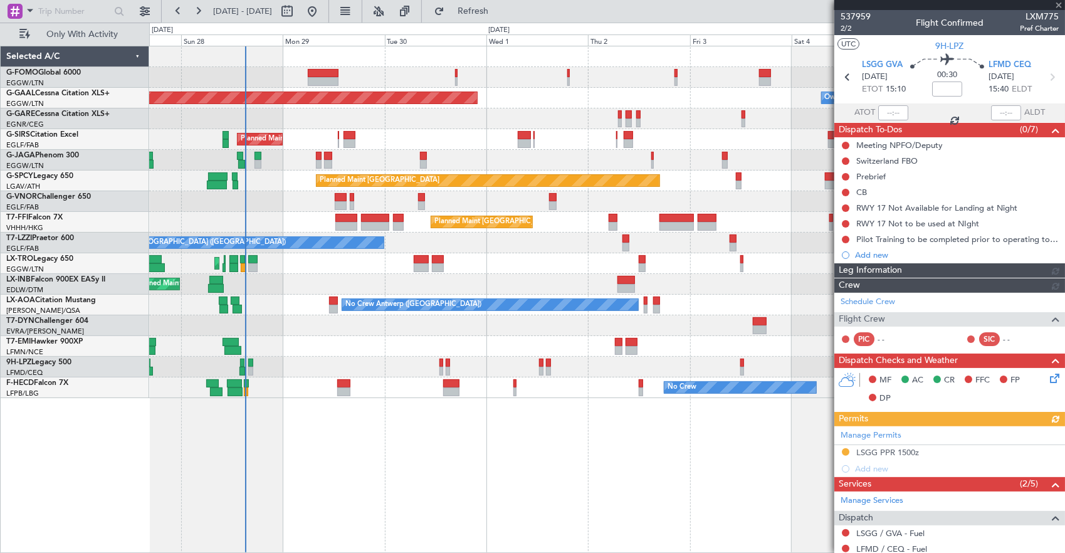
click at [398, 451] on div "Planned Maint Dusseldorf Owner Planned Maint [GEOGRAPHIC_DATA] ([GEOGRAPHIC_DAT…" at bounding box center [607, 300] width 916 height 508
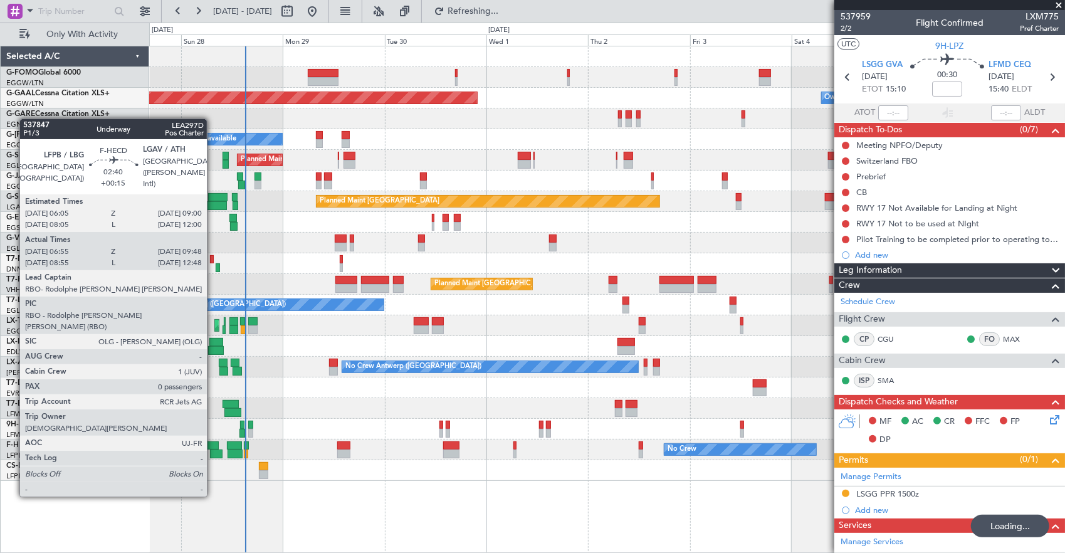
click at [213, 450] on div at bounding box center [216, 453] width 13 height 9
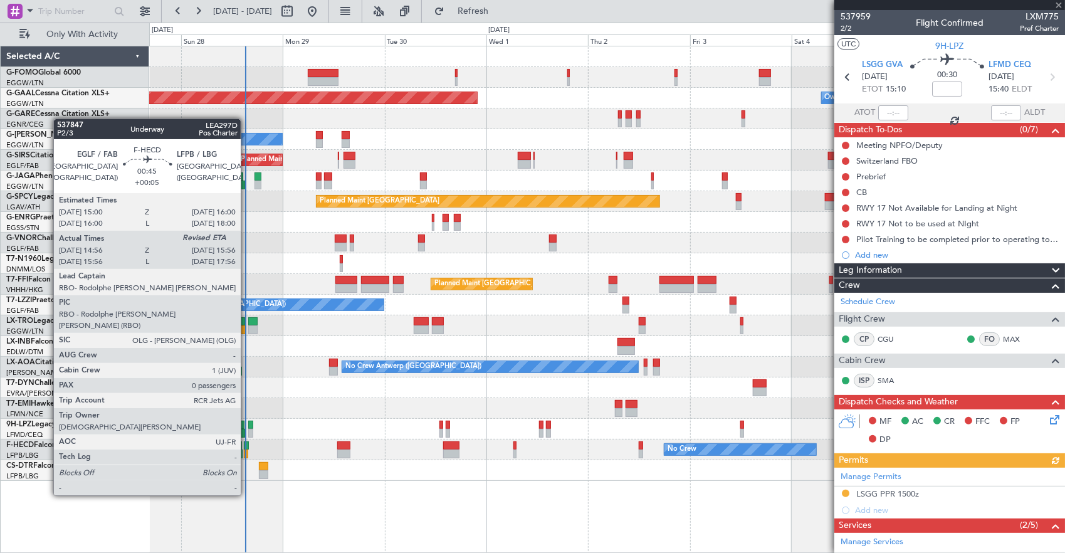
type input "+00:15"
type input "07:05"
type input "09:43"
type input "0"
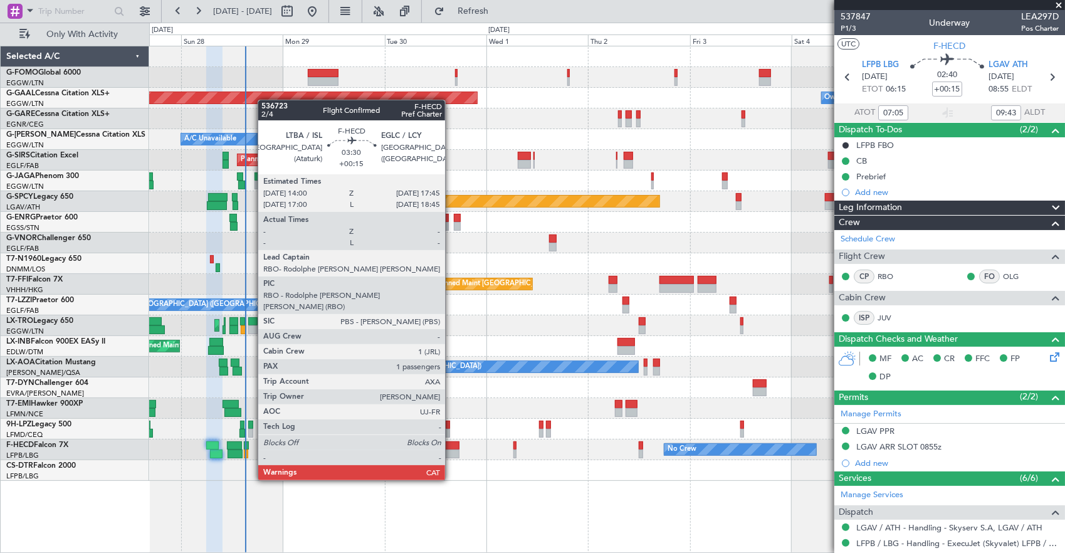
click at [451, 445] on div at bounding box center [451, 445] width 16 height 9
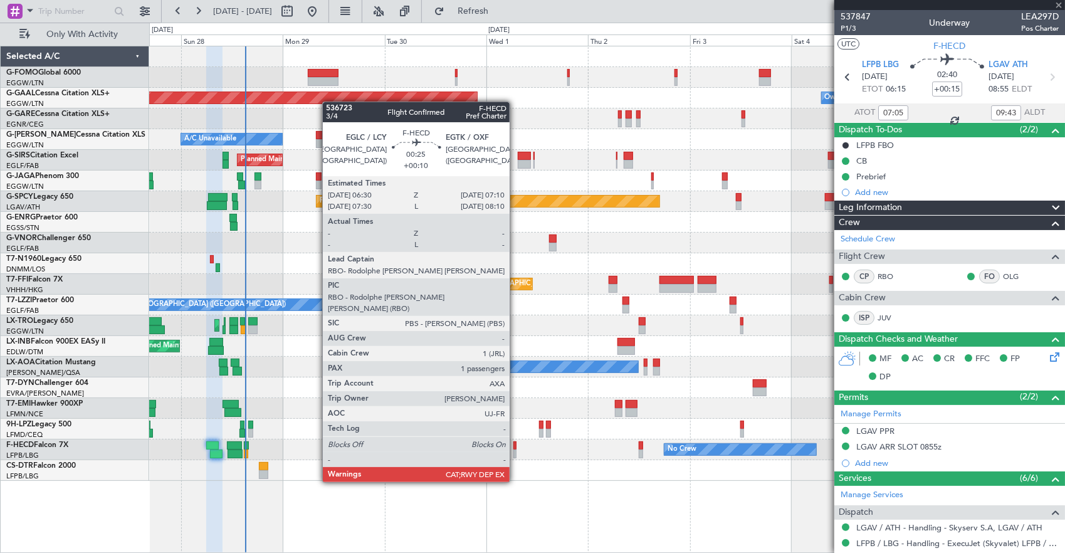
type input "1"
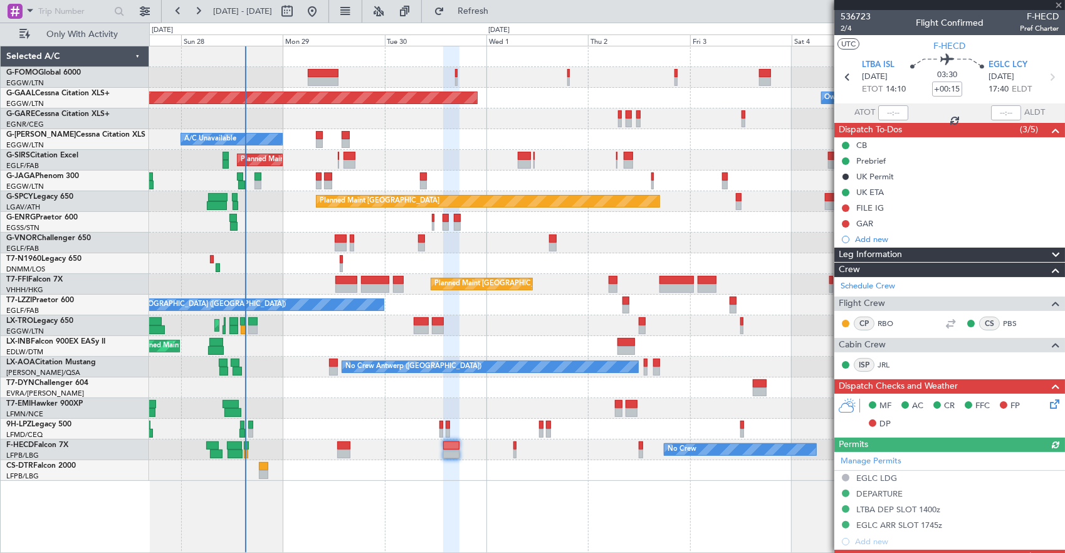
scroll to position [188, 0]
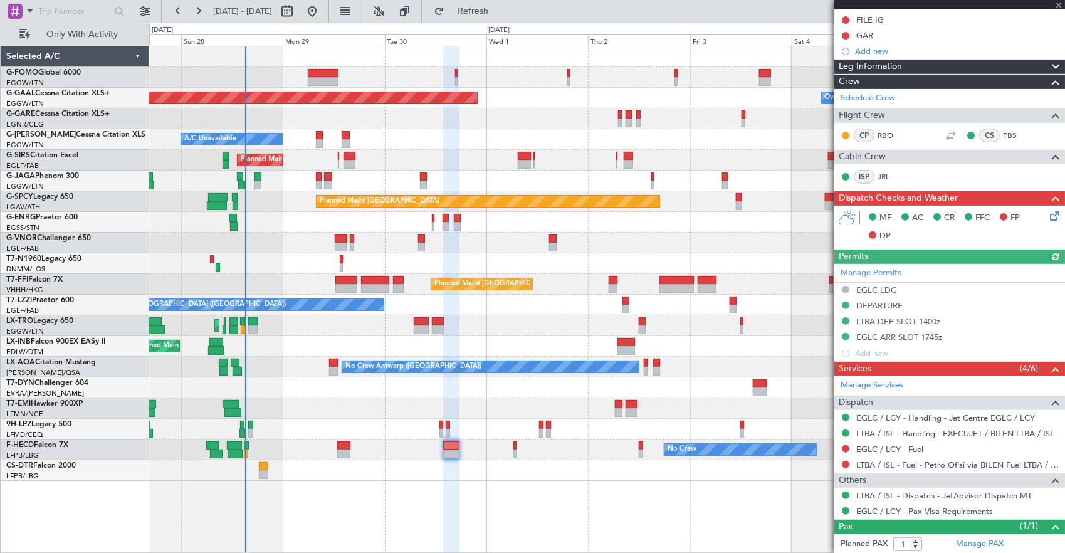
click at [256, 469] on div "Planned Maint Nice ([GEOGRAPHIC_DATA])" at bounding box center [606, 470] width 915 height 21
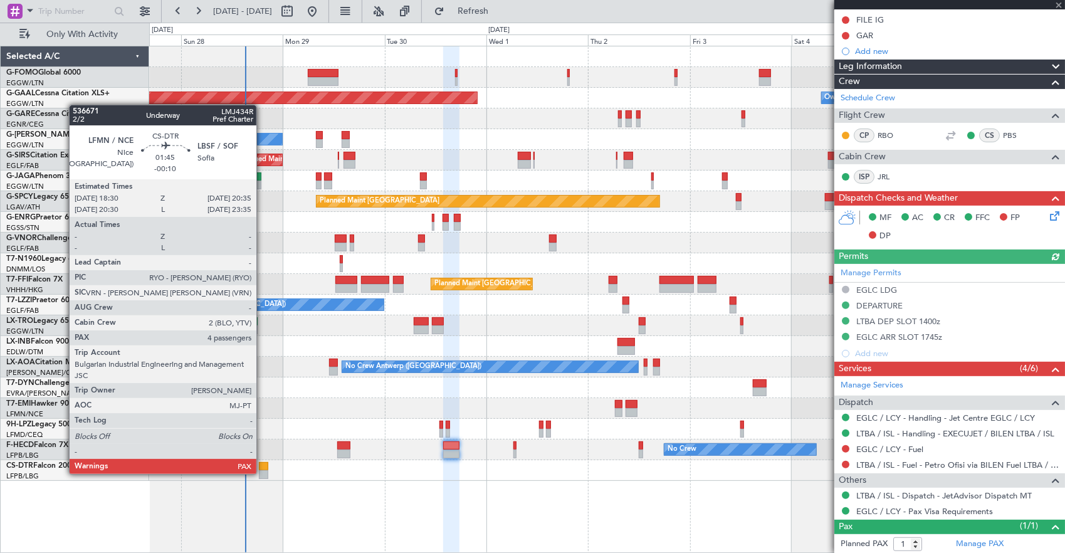
click at [263, 472] on div at bounding box center [263, 474] width 9 height 9
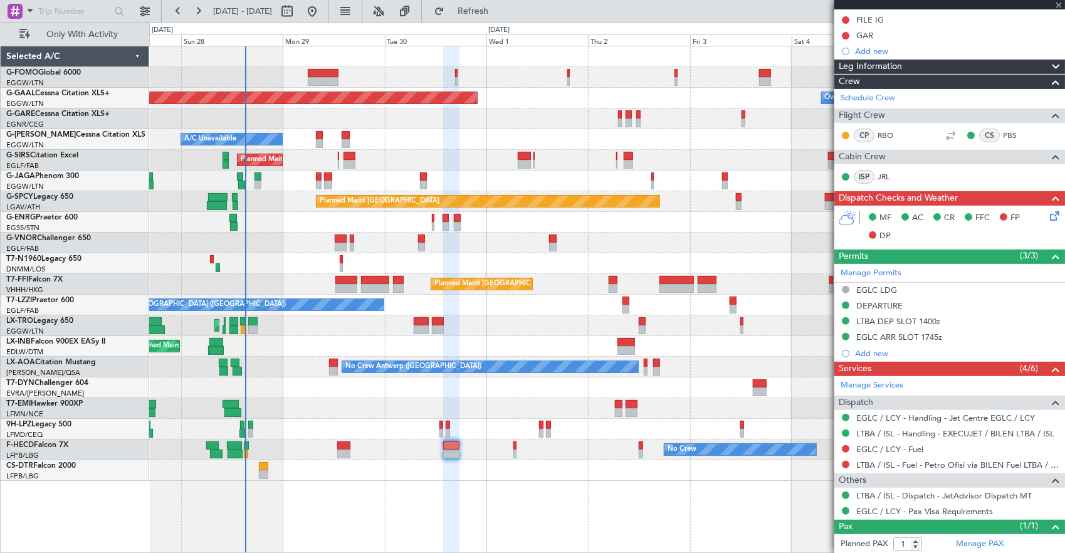
type input "-00:10"
type input "4"
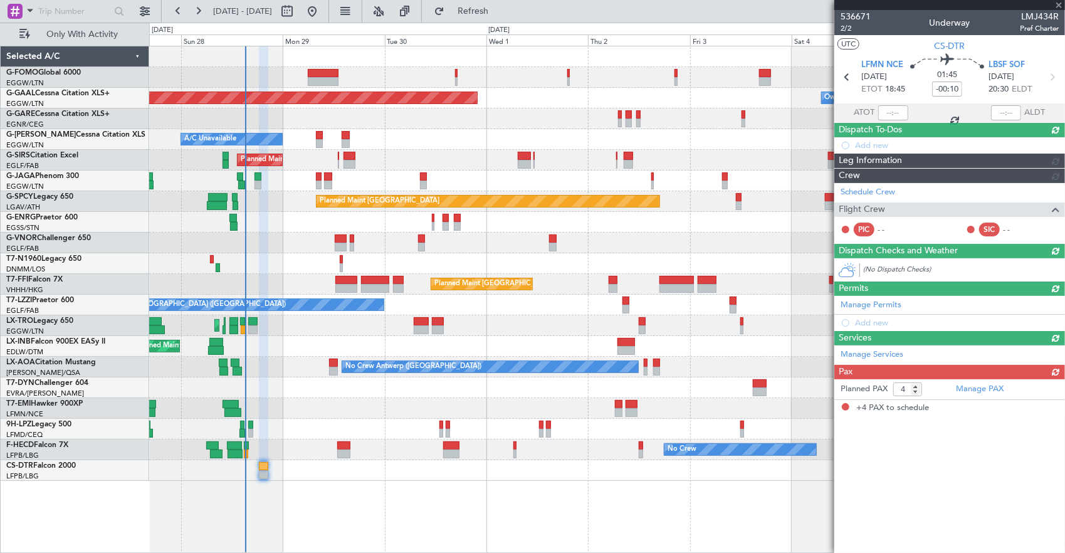
scroll to position [0, 0]
